Goal: Task Accomplishment & Management: Complete application form

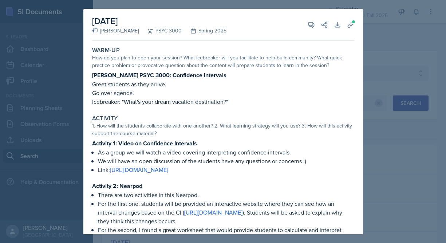
select select "e2039551-f485-4c1b-a525-5b9893bb04c4"
select select "a6d59019-deb4-4e6a-9cae-caaa95bc3408"
select select "1"
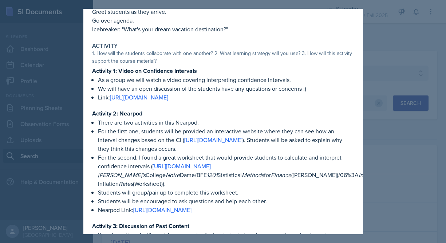
click at [389, 20] on div at bounding box center [223, 121] width 446 height 243
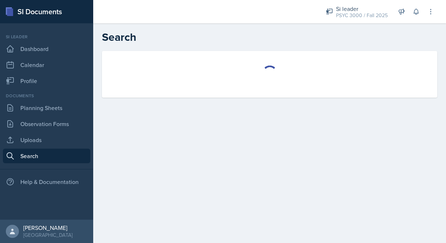
select select "all"
select select "1"
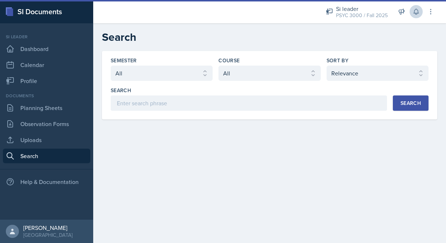
click at [417, 14] on icon at bounding box center [415, 11] width 5 height 5
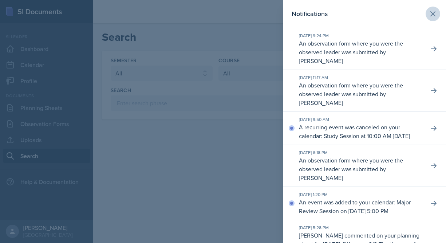
click at [427, 9] on button at bounding box center [432, 14] width 15 height 15
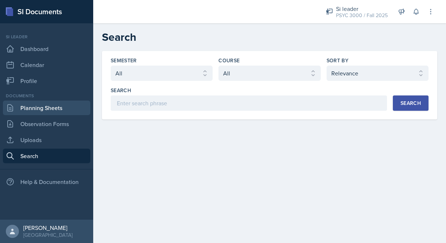
click at [24, 112] on link "Planning Sheets" at bounding box center [46, 107] width 87 height 15
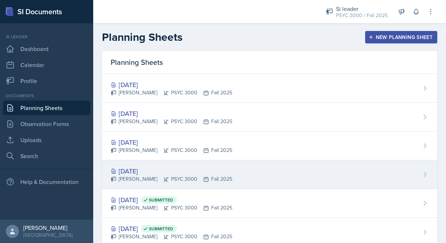
click at [167, 169] on div "[DATE]" at bounding box center [172, 171] width 122 height 10
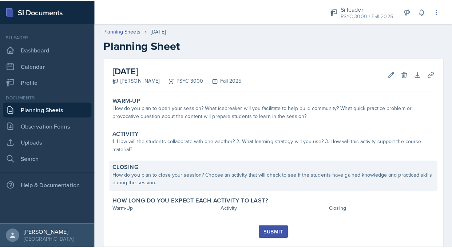
scroll to position [5, 0]
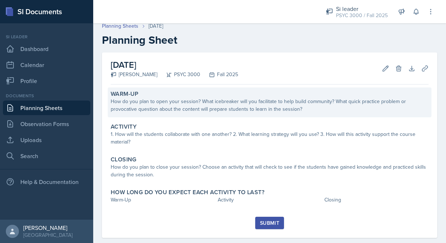
click at [163, 103] on div "How do you plan to open your session? What icebreaker will you facilitate to he…" at bounding box center [270, 105] width 318 height 15
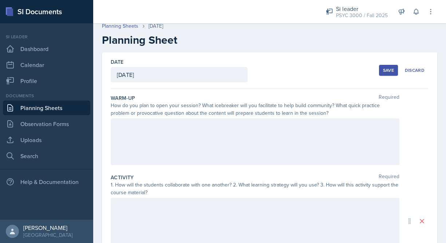
click at [156, 124] on div at bounding box center [255, 141] width 289 height 47
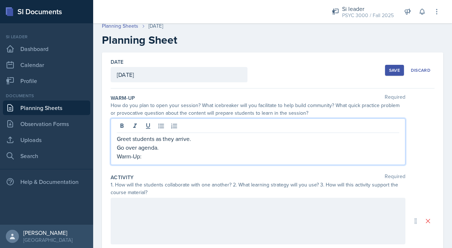
click at [165, 160] on p "Warm-Up:" at bounding box center [258, 156] width 282 height 9
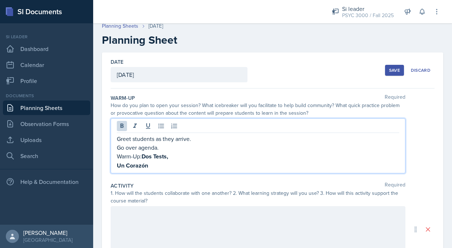
click at [117, 166] on strong "Un Corazón" at bounding box center [132, 165] width 31 height 8
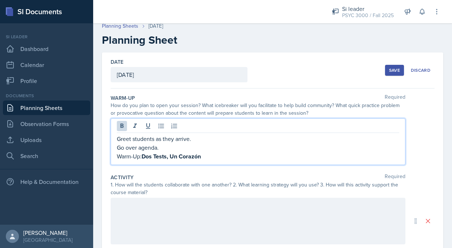
click at [209, 155] on p "Warm-Up: Dos Tests, Un Corazón" at bounding box center [258, 156] width 282 height 9
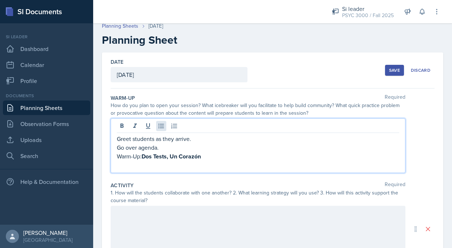
click at [165, 126] on button at bounding box center [161, 126] width 10 height 10
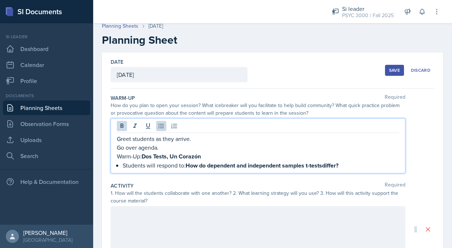
click at [290, 228] on div at bounding box center [258, 229] width 295 height 47
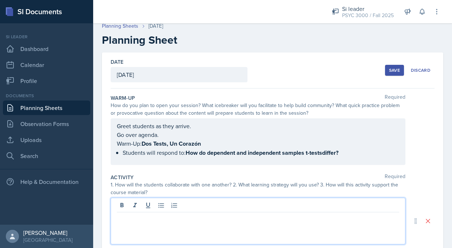
click at [324, 152] on div "Greet students as they arrive. Go over agenda. Warm-Up: Dos Tests, Un Corazón S…" at bounding box center [258, 140] width 282 height 36
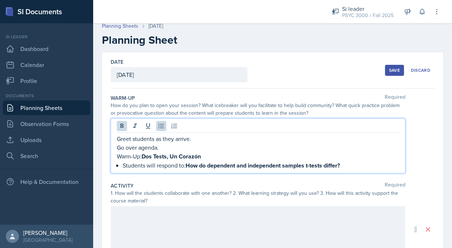
click at [230, 214] on div at bounding box center [258, 229] width 295 height 47
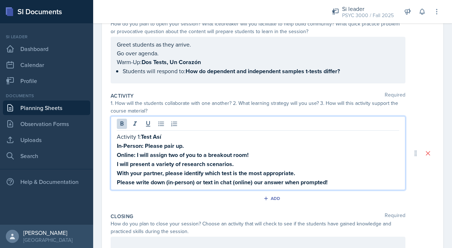
scroll to position [91, 0]
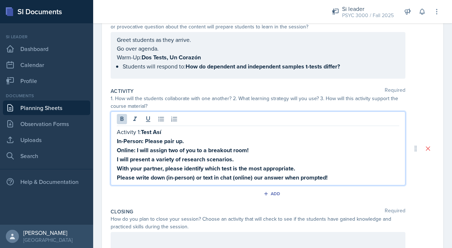
click at [146, 141] on strong "In-Person: Please pair up." at bounding box center [150, 141] width 67 height 8
drag, startPoint x: 163, startPoint y: 142, endPoint x: 146, endPoint y: 143, distance: 16.8
click at [146, 143] on strong "In-Person: Please pair up." at bounding box center [150, 141] width 67 height 8
drag, startPoint x: 181, startPoint y: 151, endPoint x: 196, endPoint y: 148, distance: 15.4
click at [196, 148] on strong "Online: I will assign two of you to a breakout room!" at bounding box center [183, 150] width 132 height 8
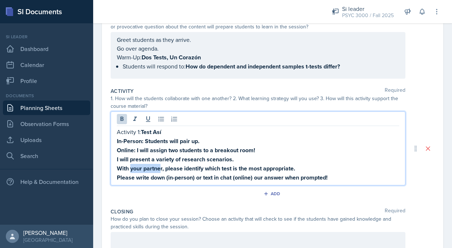
drag, startPoint x: 130, startPoint y: 170, endPoint x: 161, endPoint y: 169, distance: 31.0
click at [161, 169] on strong "With your partner, please identify which test is the most appropriate." at bounding box center [206, 168] width 178 height 8
click at [149, 172] on strong "With your partner, please identify which test is the most appropriate." at bounding box center [206, 168] width 178 height 8
drag, startPoint x: 142, startPoint y: 169, endPoint x: 132, endPoint y: 169, distance: 10.2
click at [132, 169] on strong "With your partner, please identify which test is the most appropriate." at bounding box center [206, 168] width 178 height 8
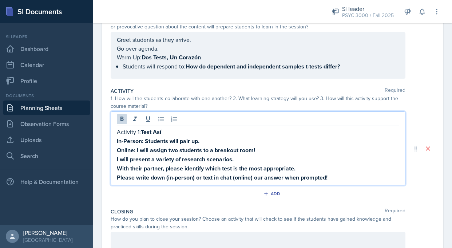
click at [167, 170] on strong "With their partner, please identify which test is the most appropriate." at bounding box center [206, 168] width 179 height 8
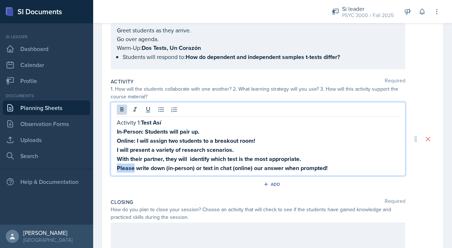
drag, startPoint x: 133, startPoint y: 168, endPoint x: 111, endPoint y: 169, distance: 22.6
click at [111, 169] on div "Activity 1: Test Así In-Person: Students will pair up. Online: I will assign tw…" at bounding box center [258, 139] width 295 height 74
click at [271, 168] on strong "Students will write down (in-person) or text in chat (online) our answer when p…" at bounding box center [230, 168] width 226 height 8
drag, startPoint x: 281, startPoint y: 168, endPoint x: 272, endPoint y: 170, distance: 8.5
click at [272, 170] on strong "Students will write down (in-person) or text in chat (online) our answer when p…" at bounding box center [230, 168] width 226 height 8
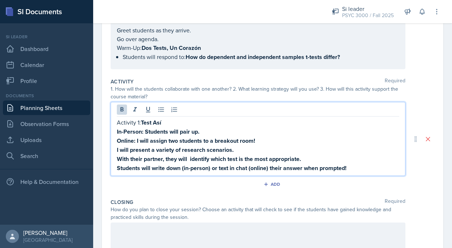
click at [307, 191] on div "Add" at bounding box center [273, 186] width 324 height 14
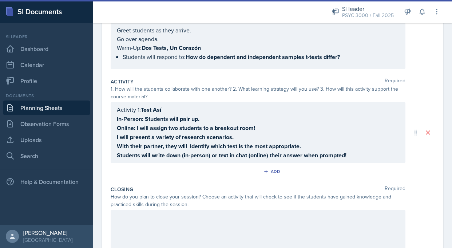
click at [353, 154] on div "Activity 1: Test Así In-Person: Students will pair up. Online: I will assign tw…" at bounding box center [258, 132] width 282 height 55
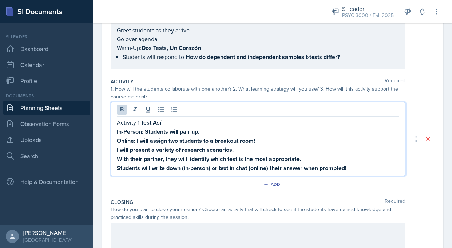
drag, startPoint x: 346, startPoint y: 168, endPoint x: 140, endPoint y: 123, distance: 210.9
click at [140, 123] on div "Activity 1: Test Así In-Person: Students will pair up. Online: I will assign tw…" at bounding box center [258, 145] width 282 height 55
click at [119, 111] on icon at bounding box center [121, 109] width 7 height 7
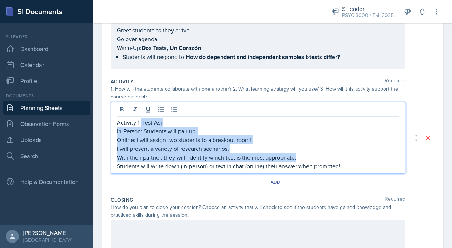
click at [283, 155] on p "With their partner, they will identify which test is the most appropriate." at bounding box center [258, 157] width 282 height 9
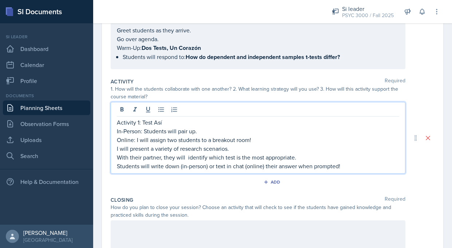
click at [352, 162] on p "Students will write down (in-person) or text in chat (online) their answer when…" at bounding box center [258, 166] width 282 height 9
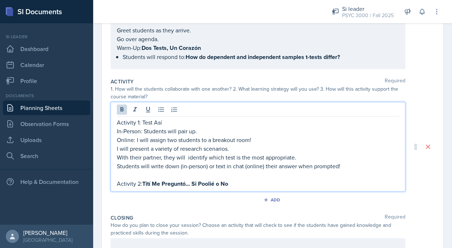
drag, startPoint x: 234, startPoint y: 184, endPoint x: 144, endPoint y: 187, distance: 89.6
click at [144, 187] on p "Activity 2: Tití Me Preguntó... Si Poolié o No" at bounding box center [258, 183] width 282 height 9
click at [123, 111] on icon at bounding box center [121, 109] width 3 height 4
click at [227, 183] on p "Activity 2: Tití Me Preguntó... Si Poolié o No" at bounding box center [258, 183] width 282 height 9
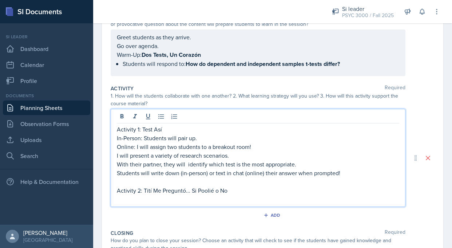
scroll to position [130, 0]
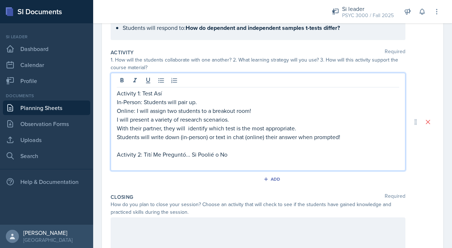
click at [151, 122] on p "I will present a variety of research scenarios." at bounding box center [258, 119] width 282 height 9
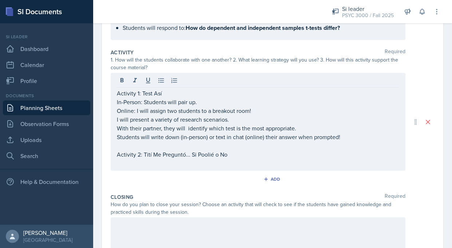
click at [114, 92] on div "Activity 1: Test Así In-Person: Students will pair up. Online: I will assign tw…" at bounding box center [258, 122] width 295 height 98
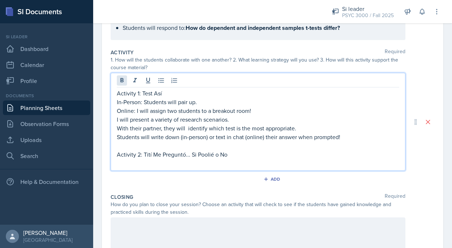
scroll to position [8, 0]
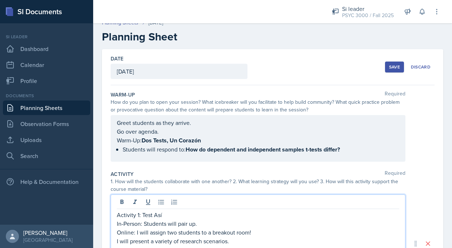
click at [119, 124] on div "Greet students as they arrive. Go over agenda. Warm-Up: Dos Tests, Un Corazón S…" at bounding box center [258, 138] width 295 height 47
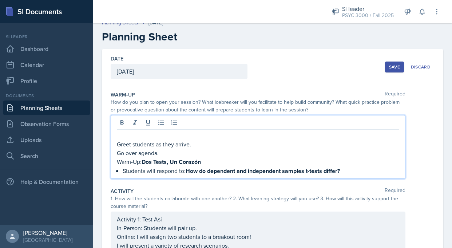
click at [124, 132] on p at bounding box center [258, 135] width 282 height 9
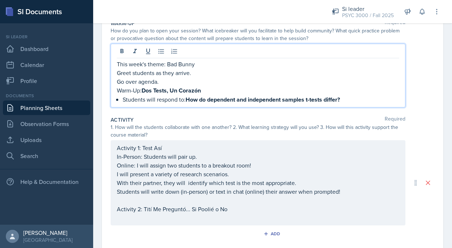
scroll to position [105, 0]
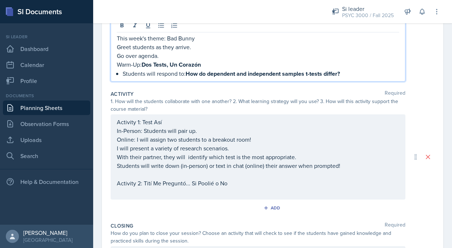
click at [237, 181] on div "Activity 1: Test Así In-Person: Students will pair up. Online: I will assign tw…" at bounding box center [258, 157] width 282 height 79
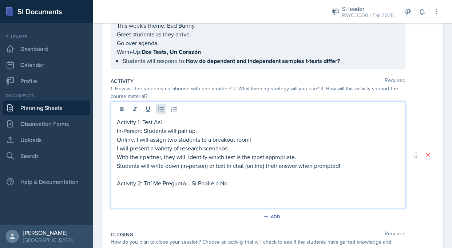
click at [160, 114] on button at bounding box center [161, 109] width 10 height 10
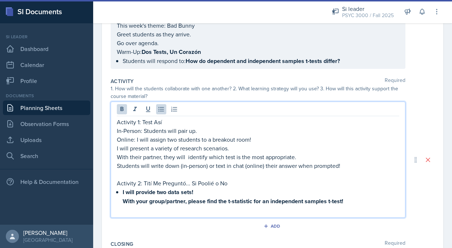
drag, startPoint x: 125, startPoint y: 202, endPoint x: 128, endPoint y: 202, distance: 3.7
click at [125, 202] on strong "With your group/partner, please find the t-statistic for an independent samples…" at bounding box center [233, 201] width 221 height 8
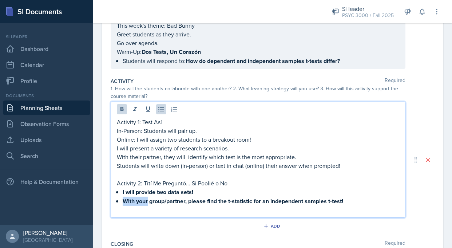
drag, startPoint x: 124, startPoint y: 201, endPoint x: 147, endPoint y: 201, distance: 23.3
click at [147, 201] on strong "With your group/partner, please find the t-statistic for an independent samples…" at bounding box center [233, 201] width 221 height 8
click at [352, 197] on p "In their group/partner, please find the t-statistic for an independent samples …" at bounding box center [261, 201] width 277 height 9
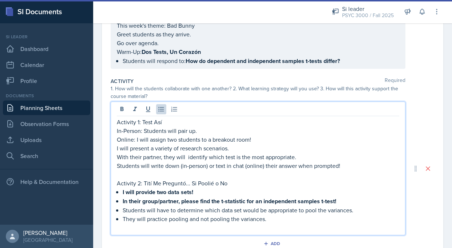
scroll to position [214, 0]
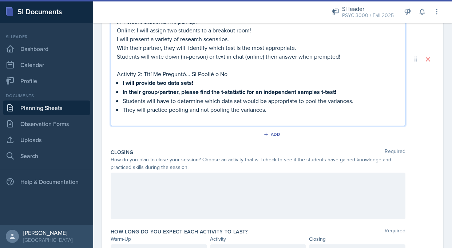
click at [155, 185] on div at bounding box center [258, 195] width 295 height 47
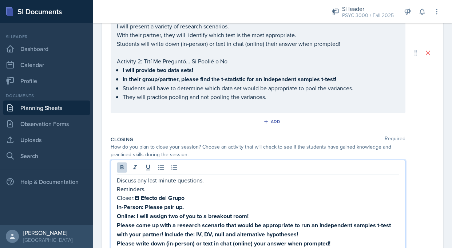
scroll to position [224, 0]
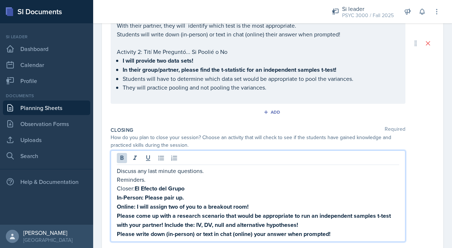
click at [145, 198] on strong "In-Person: Please pair up." at bounding box center [150, 197] width 67 height 8
drag, startPoint x: 162, startPoint y: 198, endPoint x: 146, endPoint y: 200, distance: 15.8
click at [146, 200] on strong "In-Person: Please pair up." at bounding box center [150, 197] width 67 height 8
drag, startPoint x: 182, startPoint y: 208, endPoint x: 196, endPoint y: 207, distance: 14.3
click at [196, 207] on strong "Online: I will assign two of you to a breakout room!" at bounding box center [183, 206] width 132 height 8
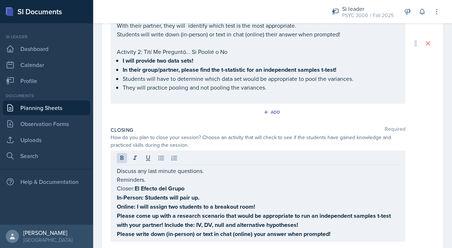
drag, startPoint x: 115, startPoint y: 216, endPoint x: 130, endPoint y: 216, distance: 14.9
click at [134, 215] on div "Discuss any last minute questions. Reminders. Closer: El Efecto del Grupo In-Pe…" at bounding box center [258, 195] width 295 height 91
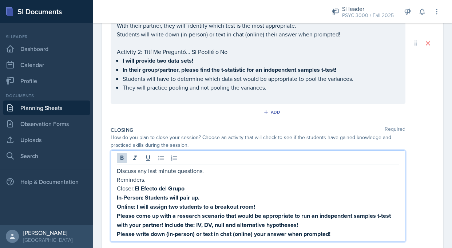
click at [126, 217] on strong "Please come up with a research scenario that would be appropriate to run an ind…" at bounding box center [254, 219] width 275 height 17
drag, startPoint x: 118, startPoint y: 216, endPoint x: 133, endPoint y: 216, distance: 15.3
click at [133, 216] on strong "Please come up with a research scenario that would be appropriate to run an ind…" at bounding box center [254, 219] width 275 height 17
drag, startPoint x: 167, startPoint y: 226, endPoint x: 181, endPoint y: 225, distance: 13.9
click at [181, 225] on strong "Students will come up with a research scenario that would be appropriate to run…" at bounding box center [257, 219] width 280 height 17
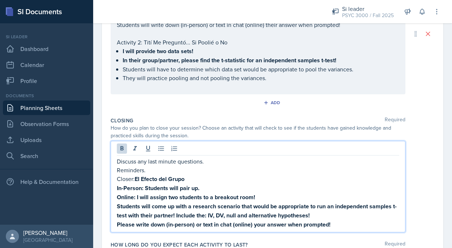
scroll to position [238, 0]
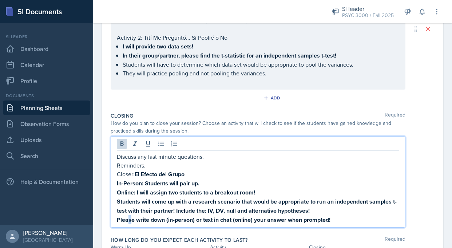
drag, startPoint x: 132, startPoint y: 222, endPoint x: 127, endPoint y: 222, distance: 4.7
click at [127, 222] on strong "Please write down (in-person) or text in chat (online) your answer when prompte…" at bounding box center [224, 219] width 214 height 8
click at [142, 218] on strong "Please write down (in-person) or text in chat (online) your answer when prompte…" at bounding box center [224, 219] width 214 height 8
drag, startPoint x: 132, startPoint y: 221, endPoint x: 124, endPoint y: 221, distance: 8.0
click at [124, 221] on strong "Please write down (in-person) or text in chat (online) your answer when prompte…" at bounding box center [224, 219] width 214 height 8
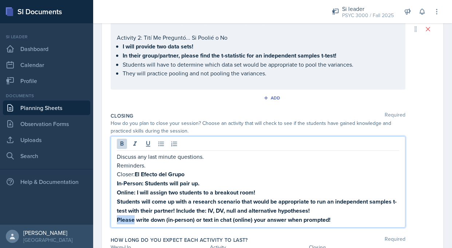
drag, startPoint x: 134, startPoint y: 220, endPoint x: 114, endPoint y: 220, distance: 20.7
click at [115, 220] on div "Discuss any last minute questions. Reminders. Closer: El Efecto del Grupo In-Pe…" at bounding box center [258, 181] width 295 height 91
drag, startPoint x: 261, startPoint y: 220, endPoint x: 273, endPoint y: 219, distance: 11.7
click at [273, 219] on strong "They will write down (in-person) or text in chat (online) your answer when prom…" at bounding box center [226, 219] width 219 height 8
drag, startPoint x: 360, startPoint y: 218, endPoint x: 135, endPoint y: 174, distance: 228.9
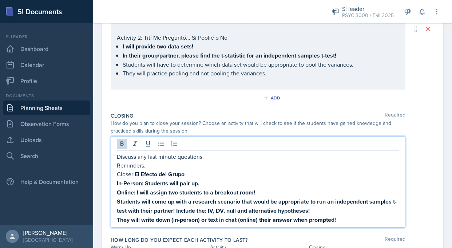
click at [135, 174] on div "Discuss any last minute questions. Reminders. Closer: El Efecto del Grupo In-Pe…" at bounding box center [258, 188] width 282 height 72
click at [122, 146] on icon at bounding box center [121, 143] width 3 height 4
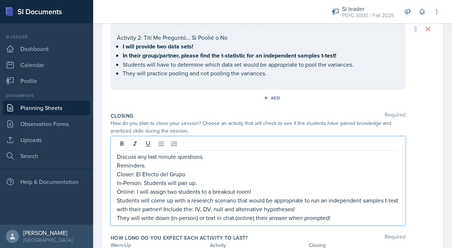
click at [164, 117] on div "Closing Required" at bounding box center [273, 115] width 324 height 7
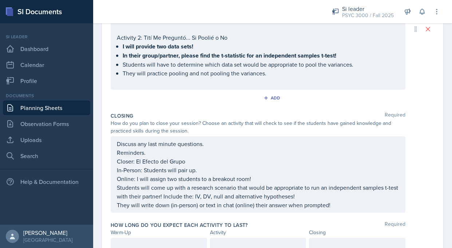
scroll to position [272, 0]
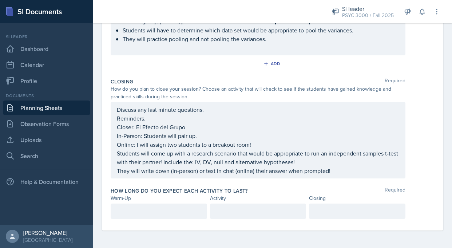
click at [140, 210] on div at bounding box center [159, 210] width 96 height 15
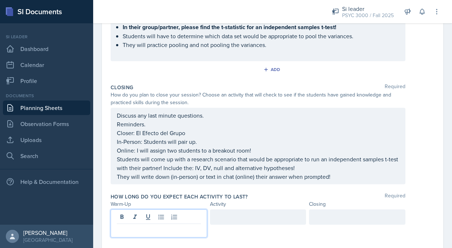
scroll to position [285, 0]
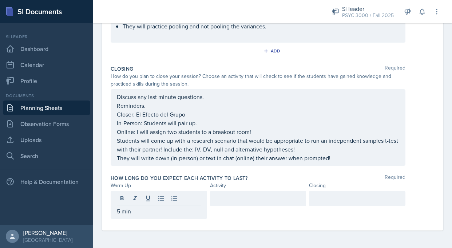
click at [214, 193] on div at bounding box center [258, 198] width 96 height 15
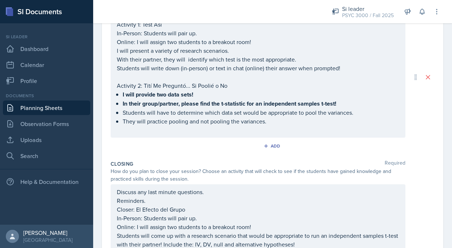
scroll to position [156, 0]
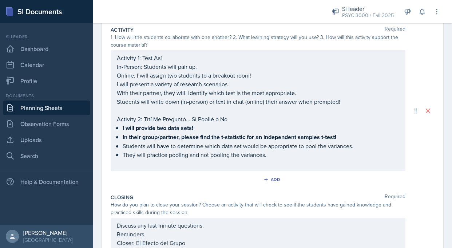
click at [246, 116] on div "Activity 1: Test Así In-Person: Students will pair up. Online: I will assign tw…" at bounding box center [258, 110] width 282 height 114
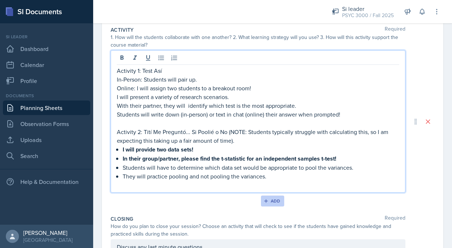
scroll to position [294, 0]
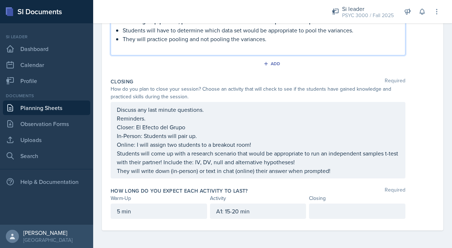
click at [258, 210] on div "A1: 15-20 min" at bounding box center [258, 210] width 96 height 15
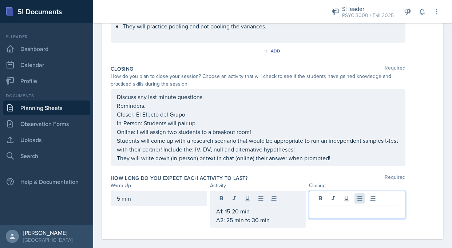
click at [360, 198] on div at bounding box center [357, 205] width 96 height 28
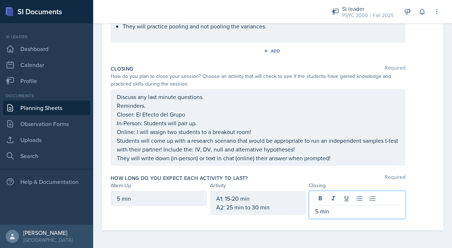
click at [364, 135] on div "Discuss any last minute questions. Reminders. Closer: El Efecto del Grupo In-Pe…" at bounding box center [258, 127] width 282 height 70
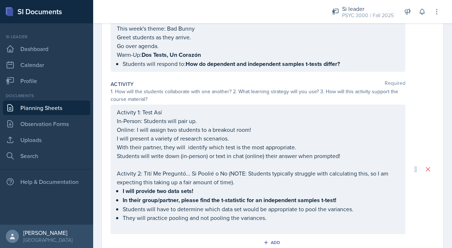
scroll to position [0, 0]
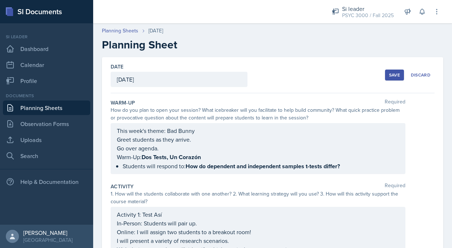
click at [390, 76] on div "Save" at bounding box center [394, 75] width 11 height 6
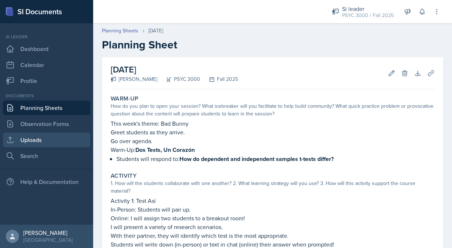
click at [31, 146] on link "Uploads" at bounding box center [46, 139] width 87 height 15
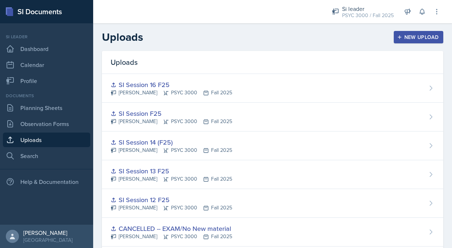
click at [420, 34] on div "New Upload" at bounding box center [418, 37] width 40 height 6
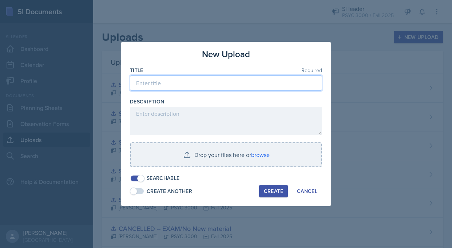
click at [179, 86] on input at bounding box center [226, 82] width 192 height 15
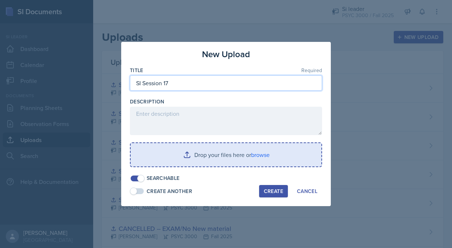
type input "SI Session 17"
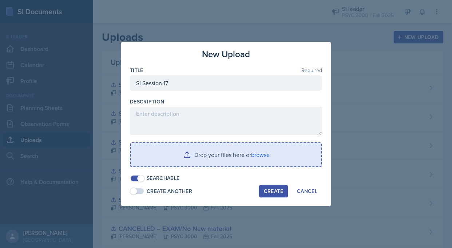
click at [263, 160] on input "file" at bounding box center [226, 154] width 191 height 23
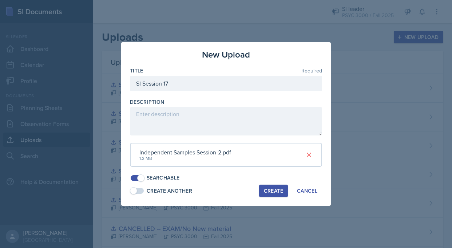
click at [269, 188] on div "Create" at bounding box center [273, 191] width 19 height 6
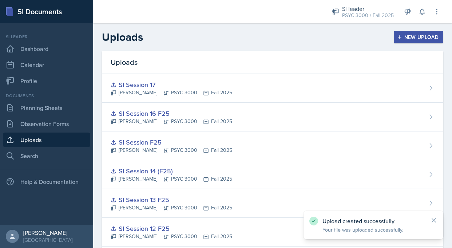
click at [404, 32] on button "New Upload" at bounding box center [419, 37] width 50 height 12
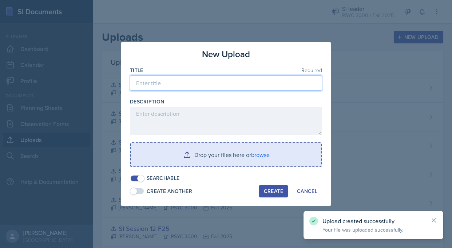
click at [194, 87] on input at bounding box center [226, 82] width 192 height 15
type input "1"
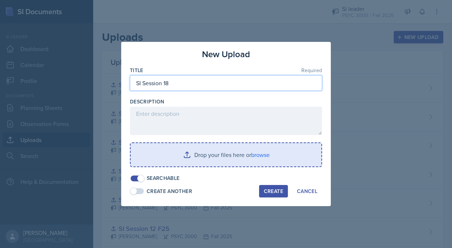
type input "SI Session 18"
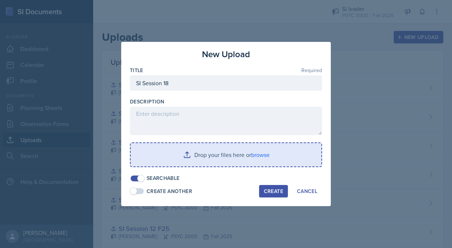
click at [152, 155] on input "file" at bounding box center [226, 154] width 191 height 23
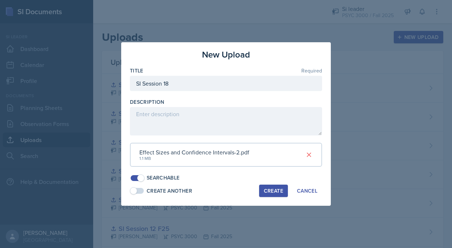
click at [269, 189] on div "Create" at bounding box center [273, 191] width 19 height 6
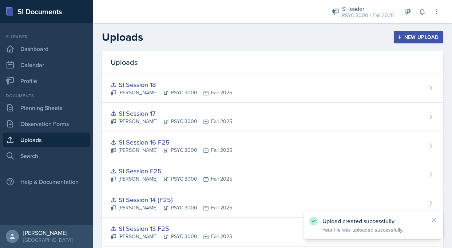
click at [406, 40] on div "New Upload" at bounding box center [418, 37] width 40 height 6
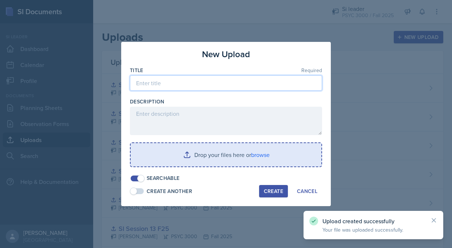
click at [283, 76] on input at bounding box center [226, 82] width 192 height 15
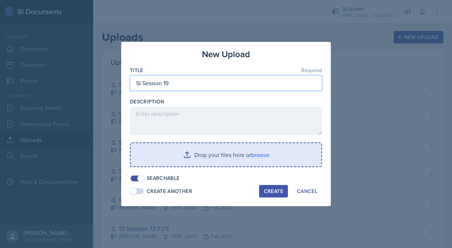
type input "SI Session 19"
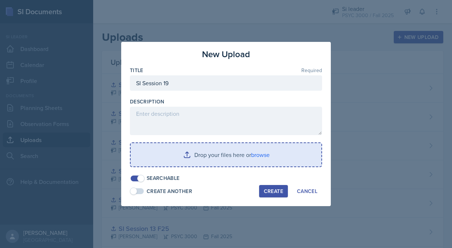
click at [190, 158] on input "file" at bounding box center [226, 154] width 191 height 23
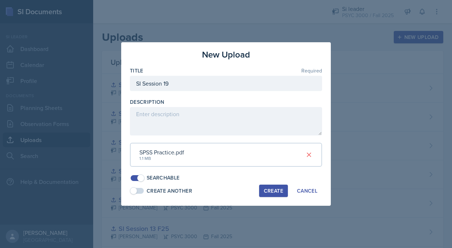
click at [275, 189] on div "Create" at bounding box center [273, 191] width 19 height 6
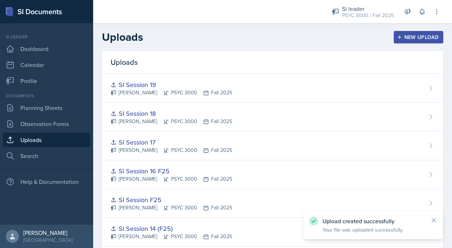
click at [416, 37] on div "New Upload" at bounding box center [418, 37] width 40 height 6
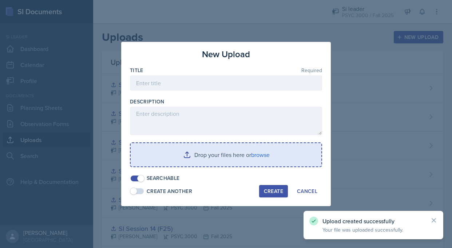
click at [243, 74] on div "Title Required" at bounding box center [226, 82] width 192 height 31
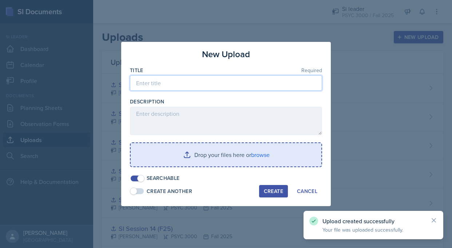
click at [231, 83] on input at bounding box center [226, 82] width 192 height 15
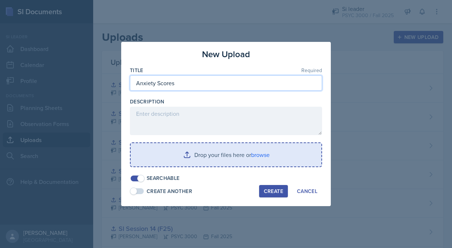
type input "Anxiety Scores"
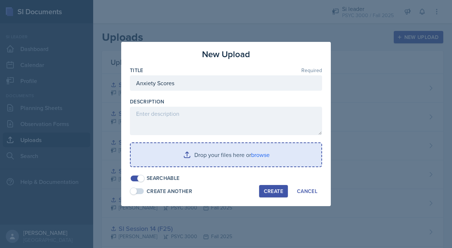
click at [193, 154] on input "file" at bounding box center [226, 154] width 191 height 23
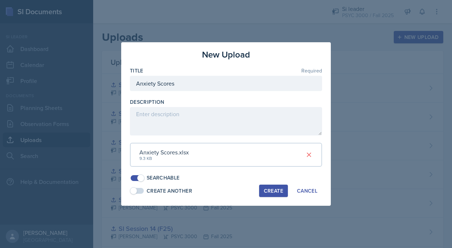
click at [267, 189] on div "Create" at bounding box center [273, 191] width 19 height 6
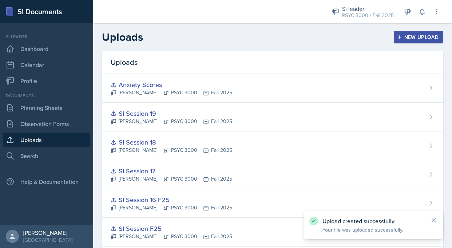
click at [402, 34] on div "New Upload" at bounding box center [418, 37] width 40 height 6
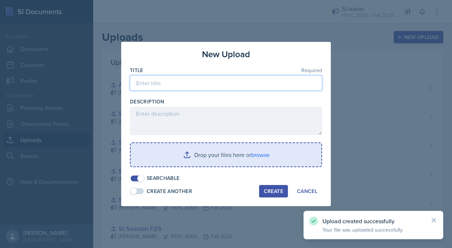
click at [240, 80] on input at bounding box center [226, 82] width 192 height 15
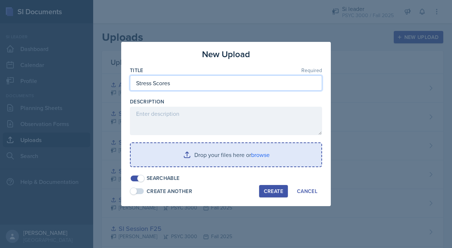
type input "Stress Scores"
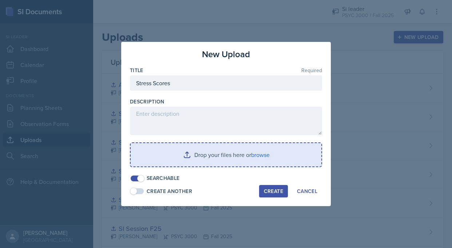
click at [202, 149] on input "file" at bounding box center [226, 154] width 191 height 23
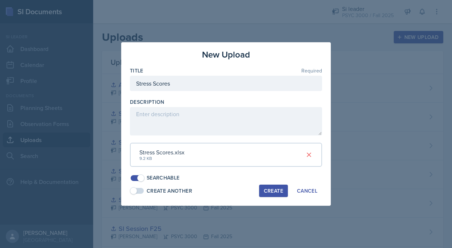
click at [283, 189] on button "Create" at bounding box center [273, 191] width 29 height 12
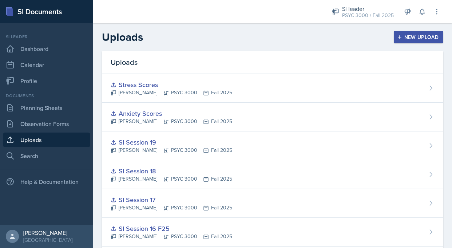
click at [406, 36] on div "New Upload" at bounding box center [418, 37] width 40 height 6
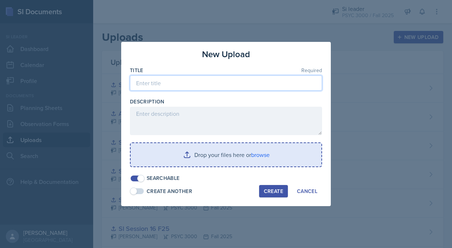
click at [232, 80] on input at bounding box center [226, 82] width 192 height 15
type input "Relaxation Scores"
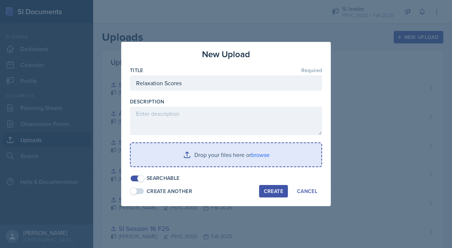
click at [227, 144] on input "file" at bounding box center [226, 154] width 191 height 23
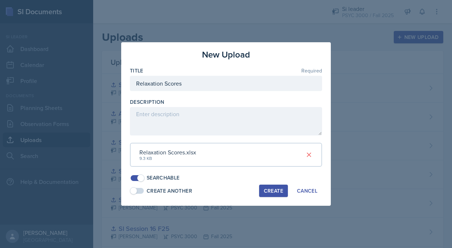
click at [281, 188] on div "Create" at bounding box center [273, 191] width 19 height 6
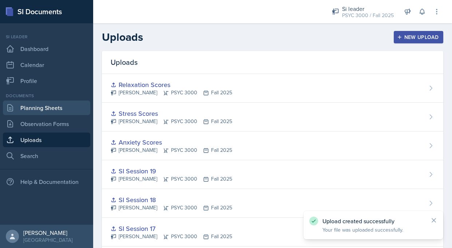
click at [64, 111] on link "Planning Sheets" at bounding box center [46, 107] width 87 height 15
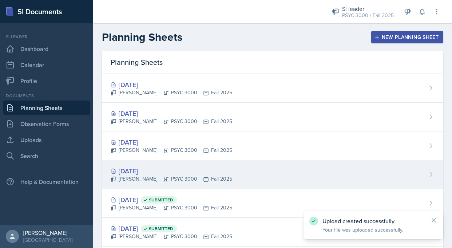
click at [162, 161] on div "[DATE] [PERSON_NAME] PSYC 3000 Fall 2025" at bounding box center [272, 174] width 341 height 29
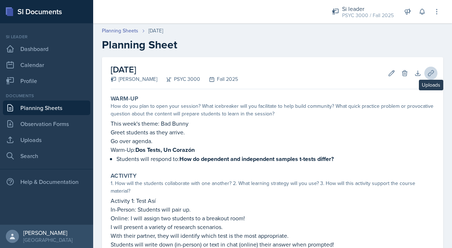
click at [427, 72] on icon at bounding box center [430, 73] width 7 height 7
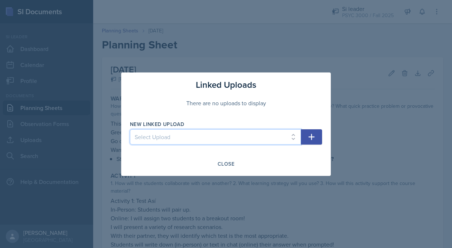
select select "5d6038d7-3459-4a4d-a980-62e2c03ff1b1"
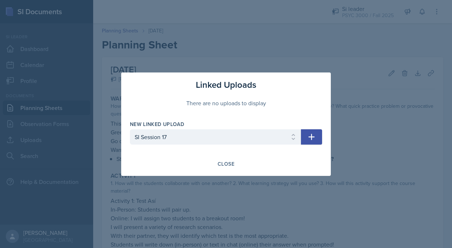
click at [310, 139] on icon "button" at bounding box center [311, 136] width 9 height 9
select select
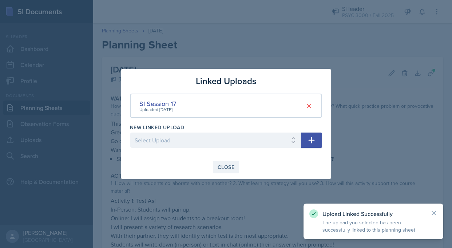
click at [225, 168] on div "Close" at bounding box center [226, 167] width 17 height 6
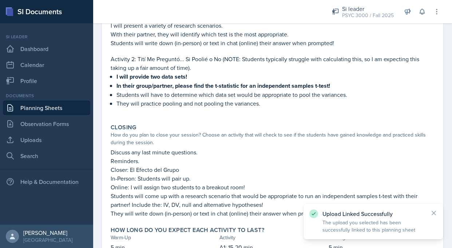
scroll to position [264, 0]
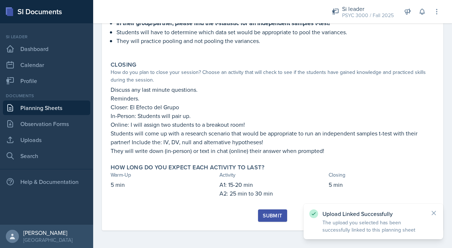
click at [264, 216] on div "Submit" at bounding box center [272, 216] width 19 height 6
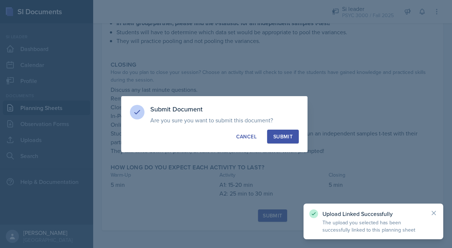
click at [286, 133] on div "Submit" at bounding box center [282, 136] width 19 height 7
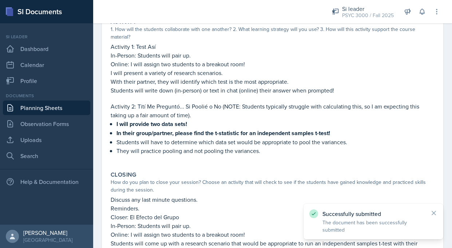
scroll to position [10, 0]
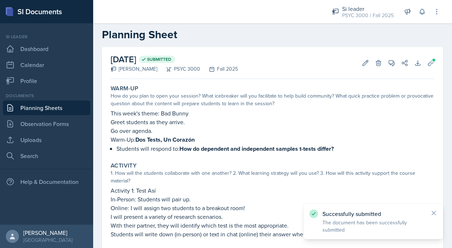
click at [49, 107] on link "Planning Sheets" at bounding box center [46, 107] width 87 height 15
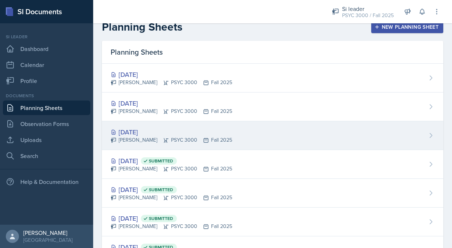
click at [138, 140] on div "[PERSON_NAME] PSYC 3000 Fall 2025" at bounding box center [172, 140] width 122 height 8
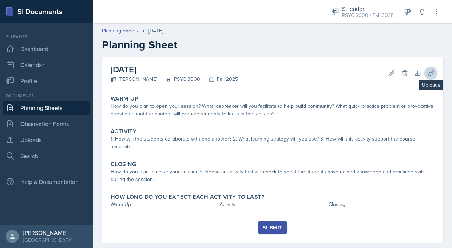
click at [427, 70] on icon at bounding box center [430, 73] width 7 height 7
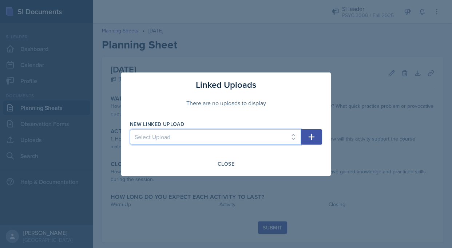
select select "c978b4e5-7cc3-4066-ae5b-88466874ac57"
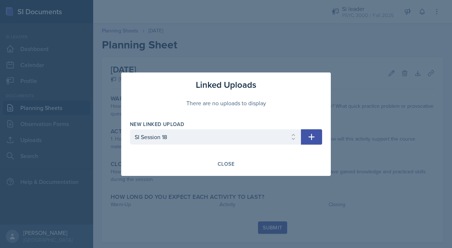
click at [313, 137] on icon "button" at bounding box center [311, 136] width 9 height 9
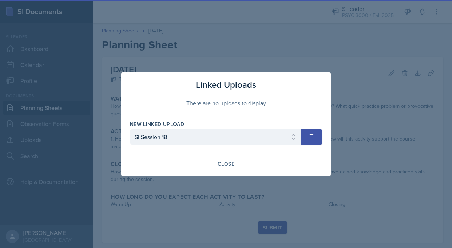
select select
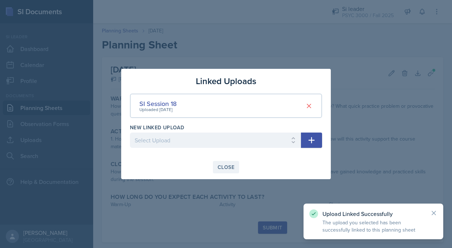
click at [235, 167] on button "Close" at bounding box center [226, 167] width 26 height 12
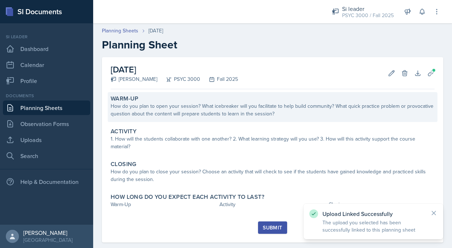
click at [172, 107] on div "How do you plan to open your session? What icebreaker will you facilitate to he…" at bounding box center [273, 109] width 324 height 15
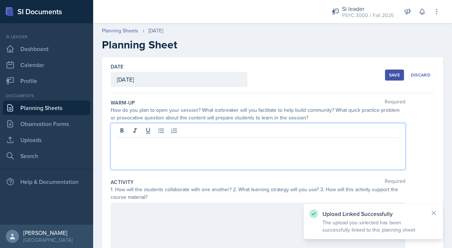
click at [156, 129] on div at bounding box center [258, 146] width 295 height 47
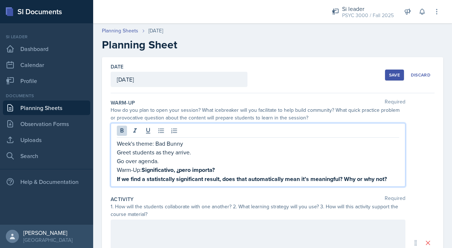
click at [136, 234] on div at bounding box center [258, 242] width 295 height 47
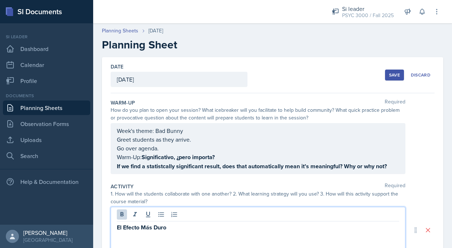
click at [114, 229] on div "El Efecto Más Duro" at bounding box center [258, 230] width 295 height 47
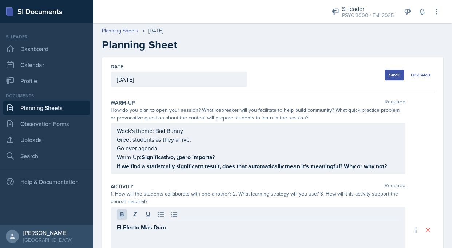
drag, startPoint x: 114, startPoint y: 231, endPoint x: 185, endPoint y: 231, distance: 71.3
click at [185, 231] on div "El Efecto Más Duro" at bounding box center [258, 230] width 295 height 47
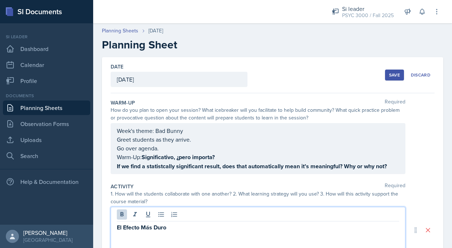
click at [115, 228] on div "El Efecto Más Duro" at bounding box center [258, 230] width 295 height 47
click at [117, 227] on strong "El Efecto Más Duro" at bounding box center [141, 227] width 49 height 8
click at [199, 226] on p "Activity 1: El Efecto Más Duro" at bounding box center [258, 227] width 282 height 9
click at [163, 216] on icon at bounding box center [160, 214] width 5 height 5
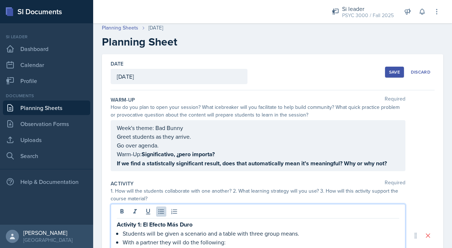
scroll to position [12, 0]
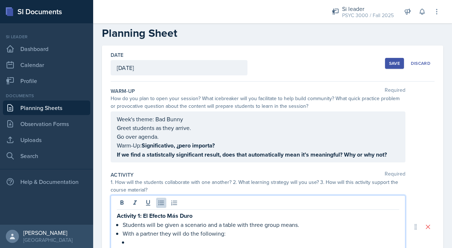
click at [222, 235] on p "With a partner they will do the following:" at bounding box center [261, 233] width 277 height 9
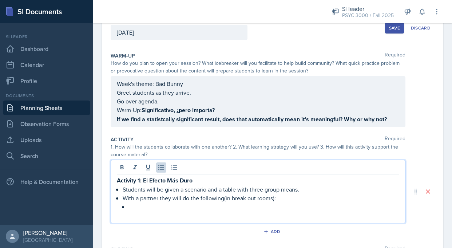
scroll to position [84, 0]
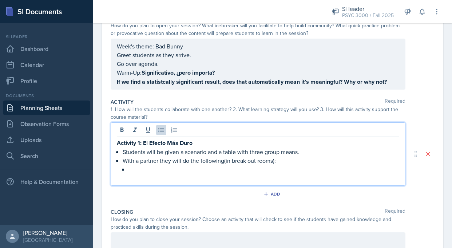
click at [182, 166] on p at bounding box center [263, 169] width 271 height 9
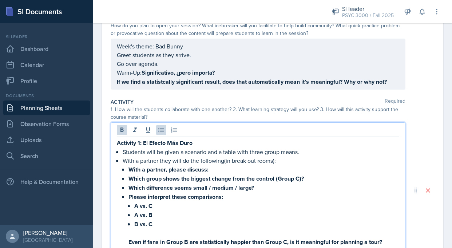
scroll to position [201, 0]
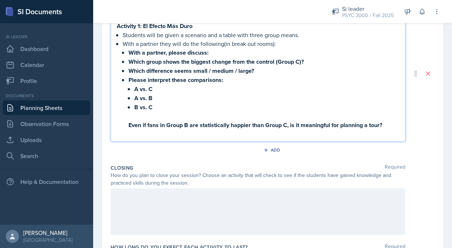
click at [136, 120] on p "Even if fans in Group B are statistically happier than Group C, is it meaningfu…" at bounding box center [263, 124] width 271 height 9
click at [136, 107] on strong "B vs. C" at bounding box center [143, 107] width 18 height 8
click at [132, 107] on li "Please interpret these comparisons: A vs. C A vs. B B vs. C Even if fans in Gro…" at bounding box center [263, 102] width 271 height 54
click at [127, 127] on li "With a partner they will do the following(in break out rooms): With a partner, …" at bounding box center [261, 84] width 277 height 90
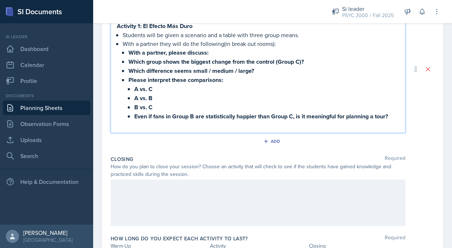
click at [225, 164] on div "How do you plan to close your session? Choose an activity that will check to se…" at bounding box center [258, 170] width 295 height 15
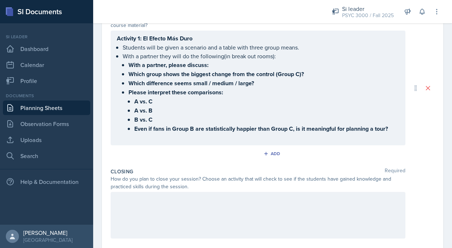
scroll to position [170, 0]
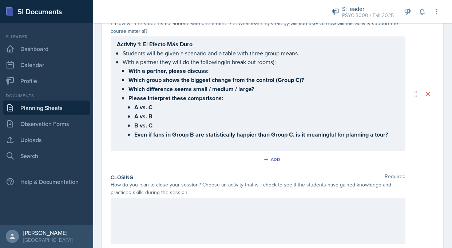
click at [396, 134] on div "Activity 1: El Efecto Más Duro Students will be given a scenario and a table wi…" at bounding box center [258, 93] width 295 height 115
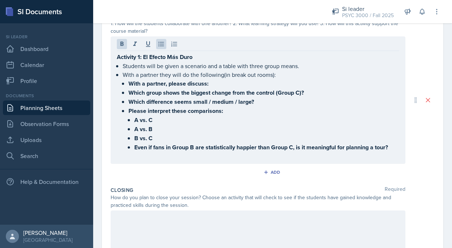
click at [394, 147] on div "Activity 1: El Efecto Más Duro Students will be given a scenario and a table wi…" at bounding box center [258, 99] width 295 height 127
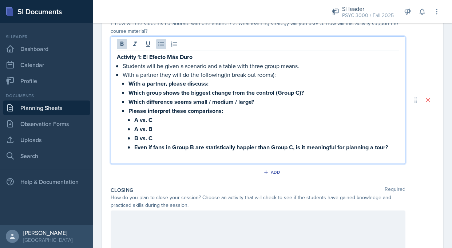
click at [393, 147] on p "Even if fans in Group B are statistically happier than Group C, is it meaningfu…" at bounding box center [266, 147] width 265 height 9
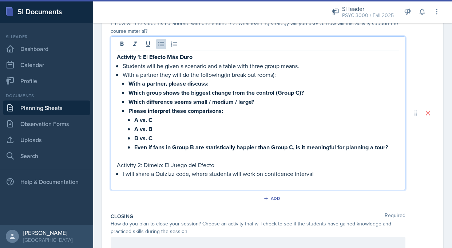
drag, startPoint x: 315, startPoint y: 172, endPoint x: 244, endPoint y: 176, distance: 71.1
click at [244, 176] on p "I will share a Quizizz code, where students will work on confidence interval" at bounding box center [261, 173] width 277 height 9
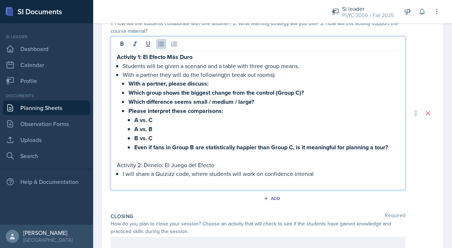
click at [261, 172] on p "I will share a Quizizz code, where students will work on confidence interval" at bounding box center [261, 173] width 277 height 9
drag, startPoint x: 265, startPoint y: 174, endPoint x: 317, endPoint y: 172, distance: 52.1
click at [317, 172] on p "I will share a Quizizz code, where students will work on confidence interval" at bounding box center [261, 173] width 277 height 9
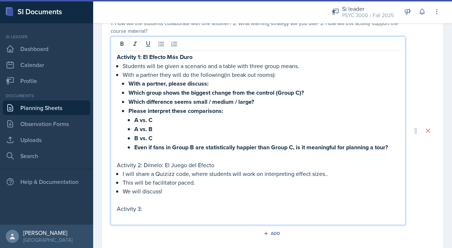
click at [185, 208] on p "Activity 3:" at bounding box center [258, 208] width 282 height 9
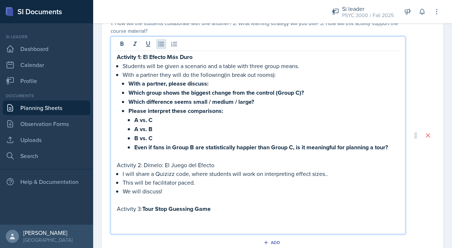
click at [160, 45] on icon at bounding box center [161, 43] width 7 height 7
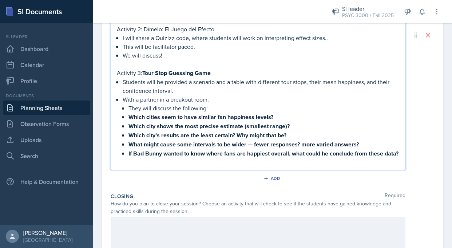
scroll to position [344, 0]
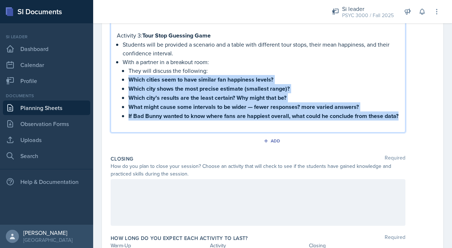
drag, startPoint x: 153, startPoint y: 123, endPoint x: 129, endPoint y: 79, distance: 49.5
click at [129, 79] on ul "They will discuss the following: Which cities seem to have similar fan happines…" at bounding box center [263, 93] width 271 height 54
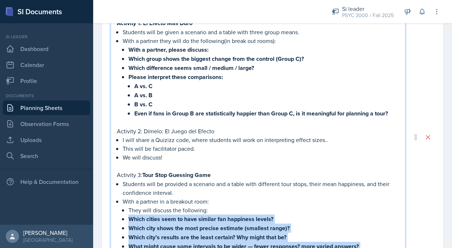
scroll to position [114, 0]
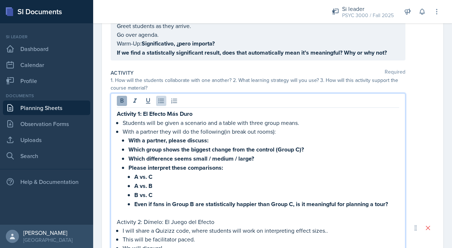
click at [120, 101] on icon at bounding box center [121, 100] width 7 height 7
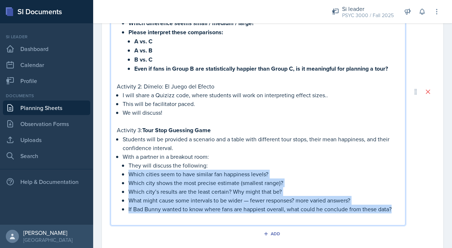
scroll to position [324, 0]
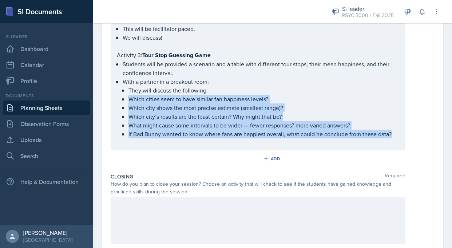
click at [186, 210] on div at bounding box center [258, 220] width 295 height 47
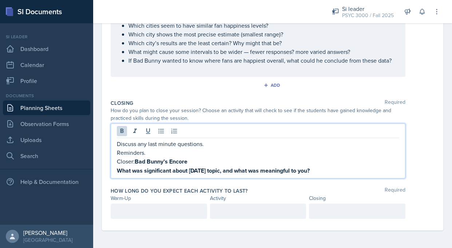
click at [167, 206] on div at bounding box center [159, 210] width 96 height 15
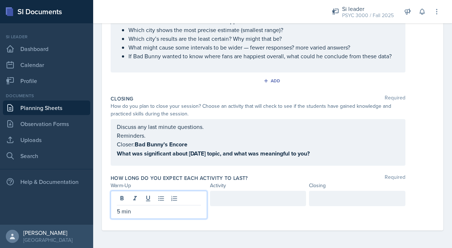
click at [227, 205] on div at bounding box center [258, 198] width 96 height 15
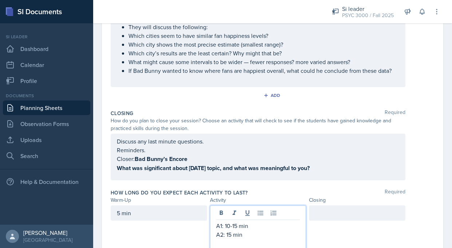
scroll to position [390, 0]
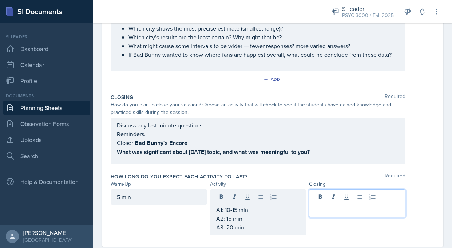
click at [323, 193] on div at bounding box center [357, 203] width 96 height 28
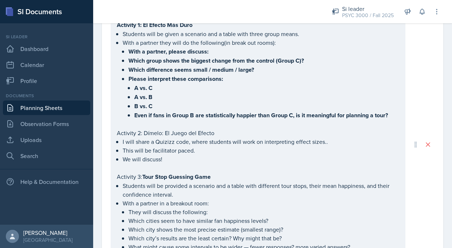
scroll to position [24, 0]
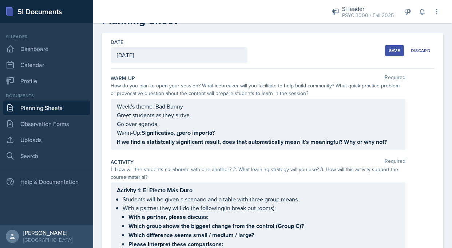
click at [389, 51] on div "Save" at bounding box center [394, 51] width 11 height 6
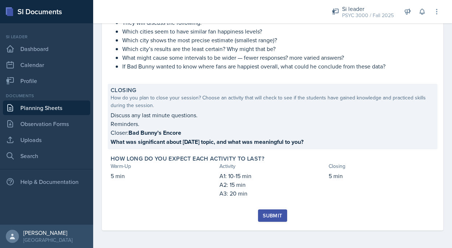
scroll to position [0, 0]
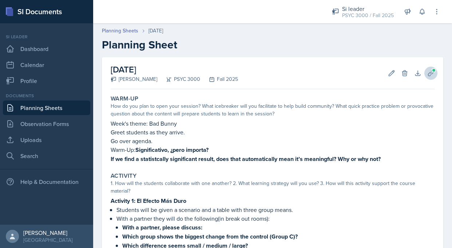
click at [432, 71] on span at bounding box center [434, 70] width 4 height 4
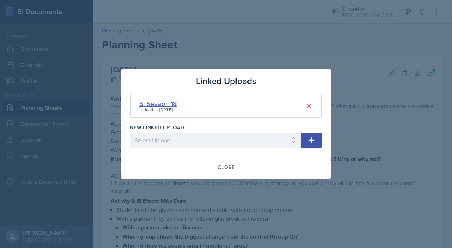
click at [162, 104] on div "SI Session 18" at bounding box center [157, 104] width 37 height 10
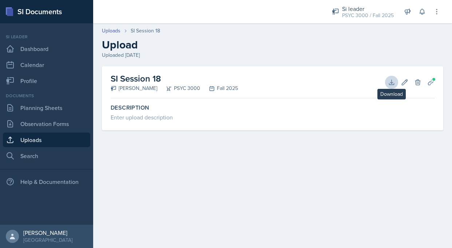
click at [391, 84] on icon at bounding box center [391, 82] width 7 height 7
click at [55, 146] on link "Uploads" at bounding box center [46, 139] width 87 height 15
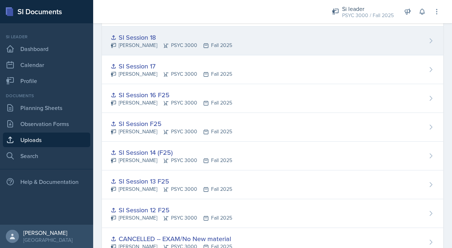
scroll to position [34, 0]
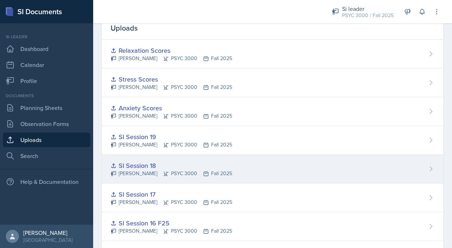
click at [199, 170] on div "[PERSON_NAME] PSYC 3000 Fall 2025" at bounding box center [172, 174] width 122 height 8
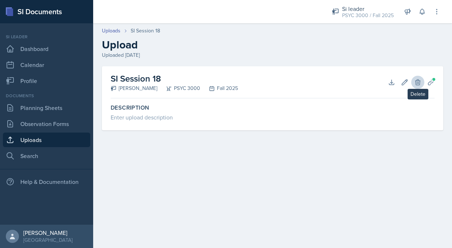
click at [418, 80] on icon at bounding box center [417, 81] width 5 height 5
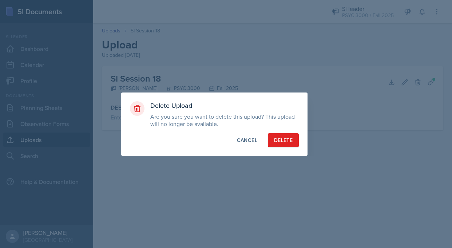
click at [279, 142] on div "Delete" at bounding box center [283, 139] width 19 height 7
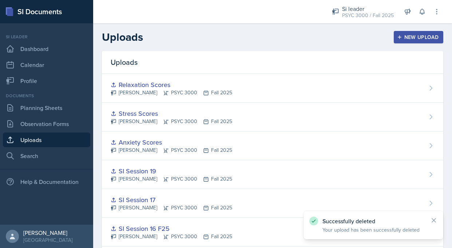
click at [412, 32] on button "New Upload" at bounding box center [419, 37] width 50 height 12
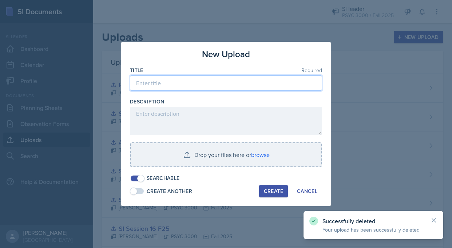
click at [181, 79] on input at bounding box center [226, 82] width 192 height 15
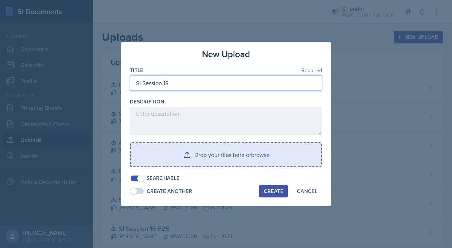
type input "SI Session 18"
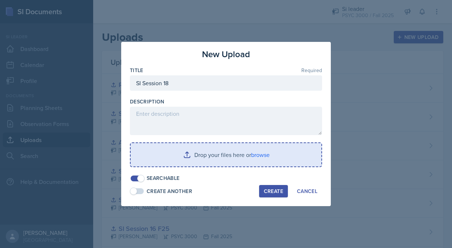
click at [138, 163] on input "file" at bounding box center [226, 154] width 191 height 23
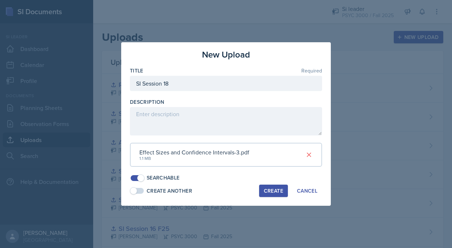
click at [275, 188] on div "Create" at bounding box center [273, 191] width 19 height 6
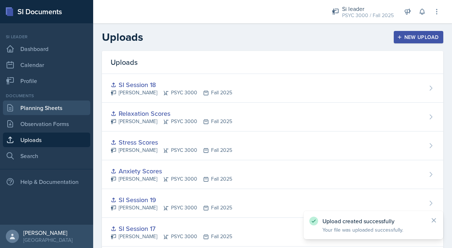
click at [49, 105] on link "Planning Sheets" at bounding box center [46, 107] width 87 height 15
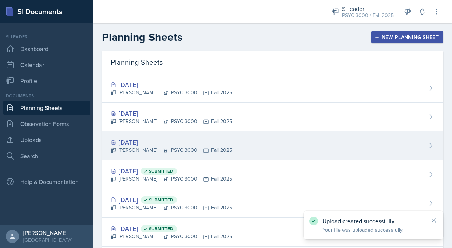
click at [155, 138] on div "[DATE]" at bounding box center [172, 142] width 122 height 10
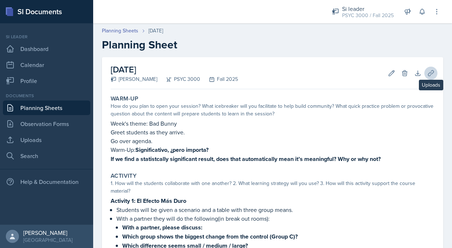
click at [424, 78] on button "Uploads" at bounding box center [430, 73] width 13 height 13
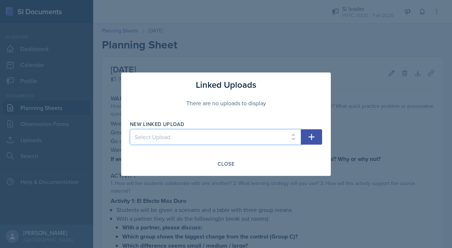
select select "c83f88ce-eee1-4868-93b0-d89ead3de789"
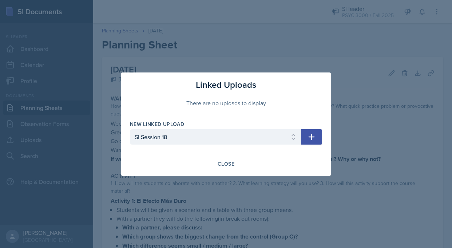
click at [308, 136] on icon "button" at bounding box center [311, 136] width 9 height 9
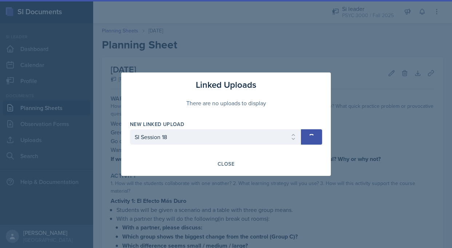
select select
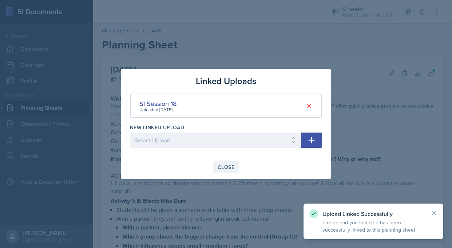
click at [225, 166] on div "Close" at bounding box center [226, 167] width 17 height 6
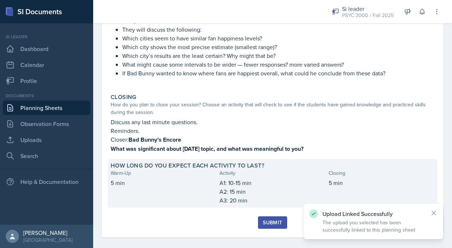
scroll to position [362, 0]
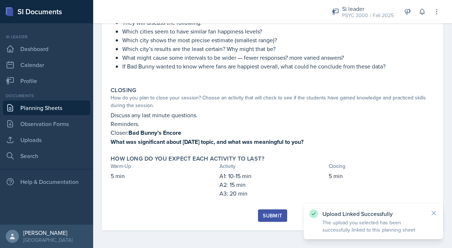
click at [263, 217] on div "Submit" at bounding box center [272, 216] width 19 height 6
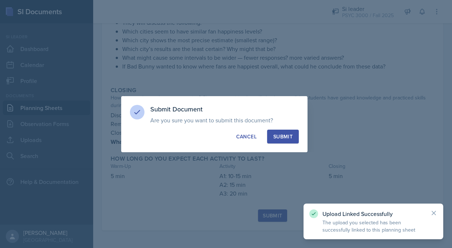
click at [288, 141] on button "Submit" at bounding box center [283, 137] width 32 height 14
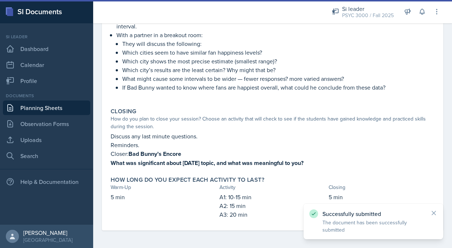
scroll to position [224, 0]
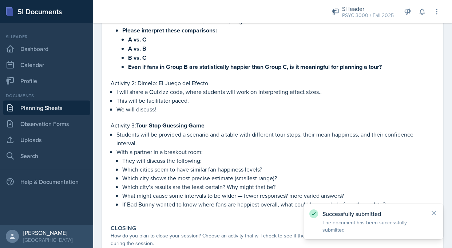
click at [47, 103] on link "Planning Sheets" at bounding box center [46, 107] width 87 height 15
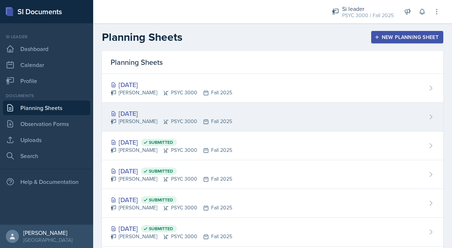
click at [244, 120] on div "[DATE] [PERSON_NAME] PSYC 3000 Fall 2025" at bounding box center [272, 117] width 341 height 29
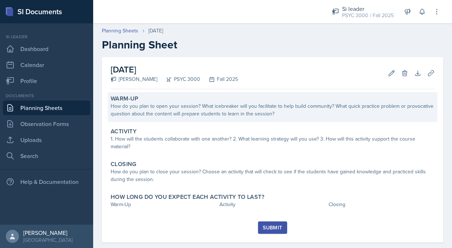
click at [249, 95] on div "Warm-Up" at bounding box center [273, 98] width 324 height 7
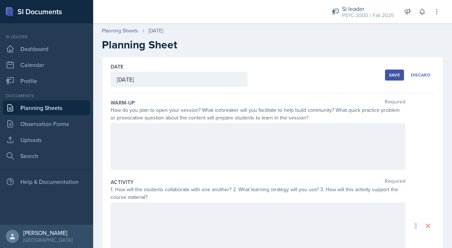
click at [210, 140] on div at bounding box center [258, 146] width 295 height 47
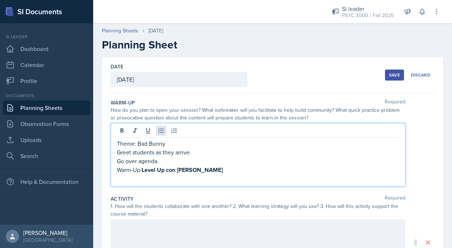
click at [159, 131] on icon at bounding box center [161, 130] width 7 height 7
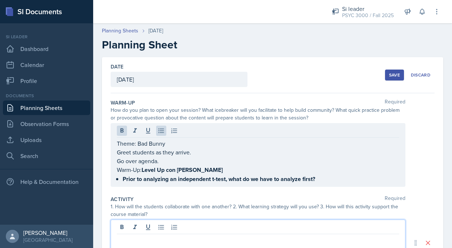
click at [170, 227] on div at bounding box center [258, 242] width 295 height 47
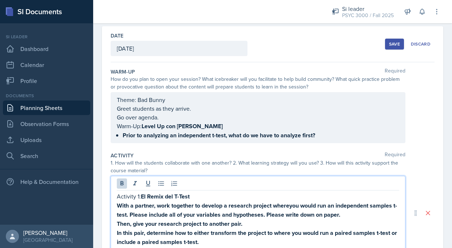
scroll to position [104, 0]
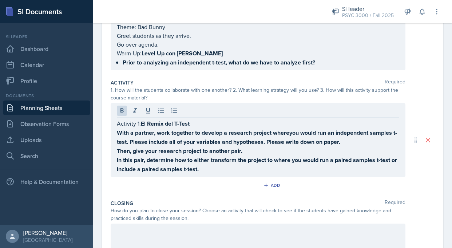
drag, startPoint x: 115, startPoint y: 131, endPoint x: 217, endPoint y: 163, distance: 106.4
click at [217, 163] on div "Activity 1: El Remix del T-Test With a partner, work together to develop a rese…" at bounding box center [258, 140] width 295 height 74
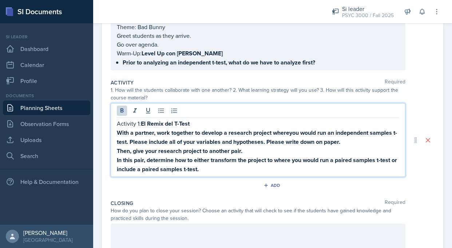
click at [217, 171] on p "In this pair, determine how to either transform the project to where you would …" at bounding box center [258, 164] width 282 height 18
drag, startPoint x: 217, startPoint y: 171, endPoint x: 103, endPoint y: 133, distance: 120.4
click at [103, 133] on div "Date [DATE] [DATE] 28 29 30 1 2 3 4 5 6 7 8 9 10 11 12 13 14 15 16 17 18 19 20 …" at bounding box center [272, 137] width 341 height 369
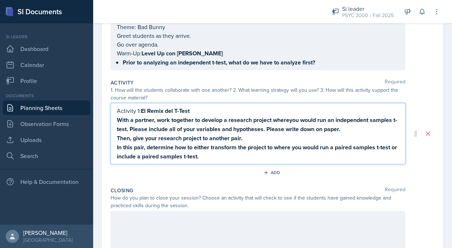
click at [213, 146] on strong "In this pair, determine how to either transform the project to where you would …" at bounding box center [258, 151] width 282 height 17
click at [217, 161] on div "Activity 1: El Remix del T-Test With a partner, work together to develop a rese…" at bounding box center [258, 133] width 295 height 61
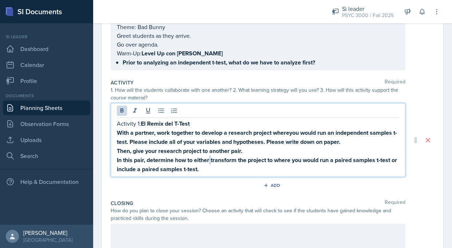
drag, startPoint x: 217, startPoint y: 161, endPoint x: 210, endPoint y: 160, distance: 7.7
click at [210, 160] on strong "In this pair, determine how to either transform the project to where you would …" at bounding box center [258, 164] width 282 height 17
click at [218, 171] on p "In this pair, determine how to either transform the project to where you would …" at bounding box center [258, 164] width 282 height 18
drag, startPoint x: 218, startPoint y: 171, endPoint x: 119, endPoint y: 135, distance: 105.0
click at [119, 135] on div "Activity 1: El Remix del T-Test With a partner, work together to develop a rese…" at bounding box center [258, 146] width 282 height 55
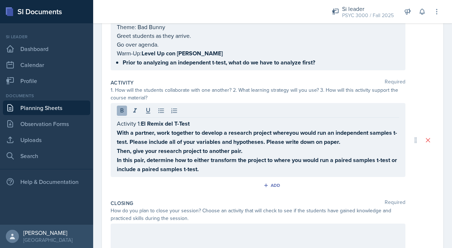
click at [119, 108] on icon at bounding box center [121, 110] width 7 height 7
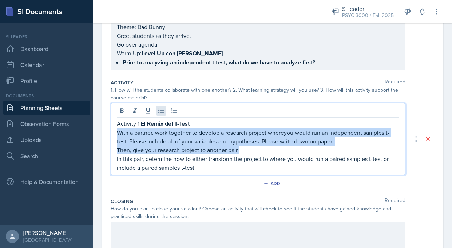
click at [157, 110] on button at bounding box center [161, 111] width 10 height 10
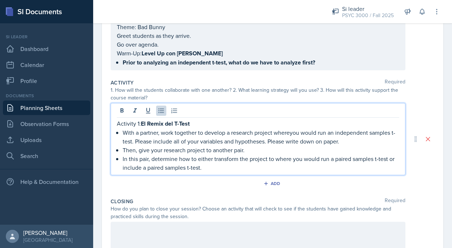
click at [180, 141] on p "With a partner, work together to develop a research project whereyou would run …" at bounding box center [261, 136] width 277 height 17
click at [161, 134] on p "With a partner, work together to develop a research project whereyou would run …" at bounding box center [261, 136] width 277 height 17
click at [326, 133] on p "With a partner, students will work together to develop a research project where…" at bounding box center [261, 136] width 277 height 17
drag, startPoint x: 327, startPoint y: 133, endPoint x: 335, endPoint y: 132, distance: 8.4
click at [335, 132] on p "With a partner, students will work together to develop a research project where…" at bounding box center [261, 136] width 277 height 17
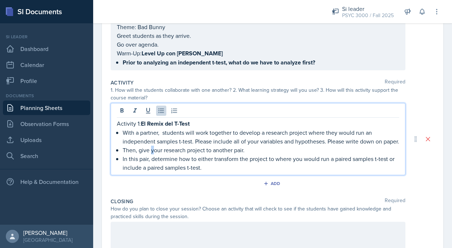
click at [153, 154] on p "Then, give your research project to another pair." at bounding box center [261, 150] width 277 height 9
click at [147, 154] on p "Then, give your research project to another pair." at bounding box center [261, 150] width 277 height 9
click at [137, 154] on p "Then, give your research project to another pair." at bounding box center [261, 150] width 277 height 9
drag, startPoint x: 138, startPoint y: 159, endPoint x: 128, endPoint y: 159, distance: 9.5
click at [128, 154] on p "Then, give your research project to another pair." at bounding box center [261, 150] width 277 height 9
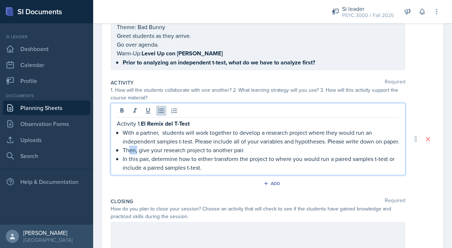
click at [134, 154] on p "Then, give your research project to another pair." at bounding box center [261, 150] width 277 height 9
click at [137, 154] on p "Then, give your research project to another pair." at bounding box center [261, 150] width 277 height 9
drag, startPoint x: 174, startPoint y: 160, endPoint x: 185, endPoint y: 159, distance: 11.0
click at [184, 154] on p "Then, they will give your research project to another pair." at bounding box center [261, 150] width 277 height 9
click at [151, 169] on p "In this pair, determine how to either transform the project to where you would …" at bounding box center [261, 162] width 277 height 17
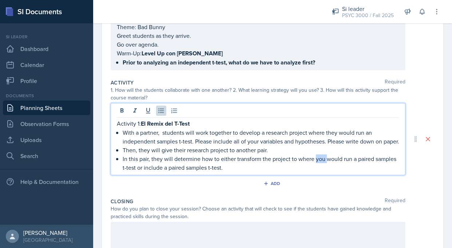
drag, startPoint x: 316, startPoint y: 170, endPoint x: 325, endPoint y: 170, distance: 9.9
click at [325, 170] on p "In this pair, they will determine how to either transform the project to where …" at bounding box center [261, 162] width 277 height 17
click at [321, 172] on p "In this pair, they will determine how to either transform the project to where …" at bounding box center [261, 162] width 277 height 17
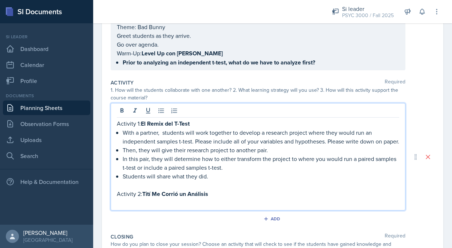
scroll to position [128, 0]
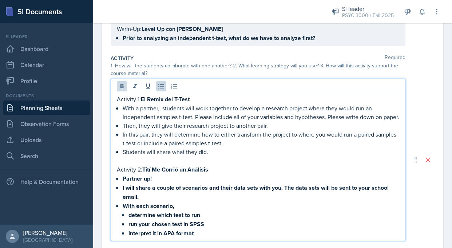
click at [121, 187] on div "Activity 1: El Remix del T-Test With a partner, students will work together to …" at bounding box center [258, 166] width 282 height 143
click at [273, 198] on strong "I will share a couple of scenarios and their data sets with you. The data sets …" at bounding box center [256, 191] width 267 height 17
click at [282, 198] on strong "I will share a couple of scenarios and their data sets with you. The data sets …" at bounding box center [256, 191] width 267 height 17
click at [379, 195] on p "I will share a couple of scenarios and their data sets with them. The data sets…" at bounding box center [261, 192] width 277 height 18
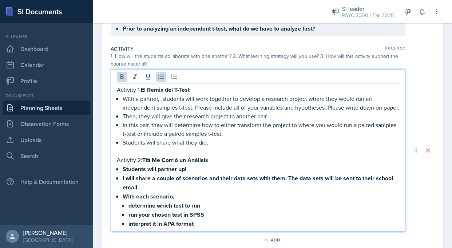
scroll to position [142, 0]
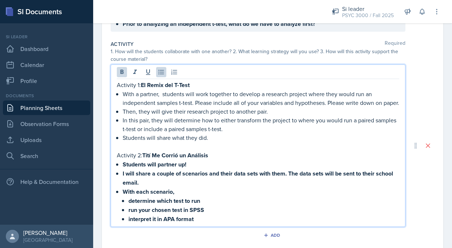
click at [176, 196] on p "With each scenario," at bounding box center [261, 191] width 277 height 9
click at [213, 223] on p "interpret it in APA format" at bounding box center [263, 218] width 271 height 9
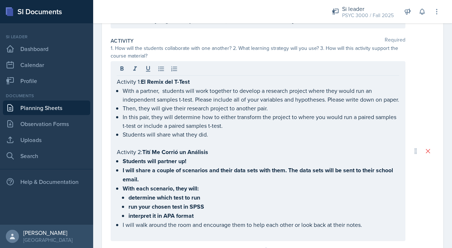
scroll to position [276, 0]
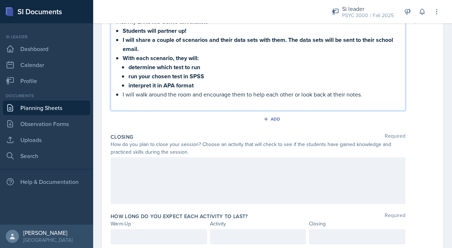
click at [284, 202] on div at bounding box center [258, 180] width 295 height 47
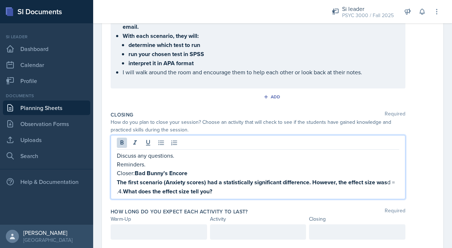
scroll to position [315, 0]
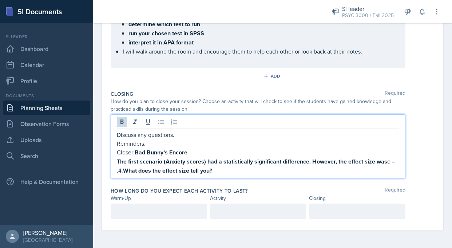
click at [195, 214] on div at bounding box center [159, 210] width 96 height 15
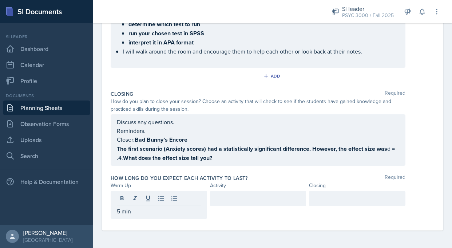
click at [254, 203] on div at bounding box center [258, 198] width 96 height 15
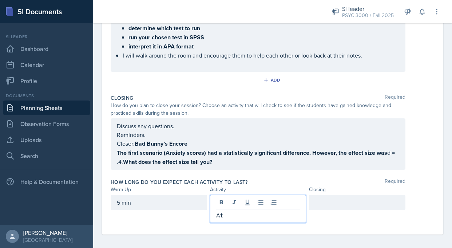
scroll to position [185, 0]
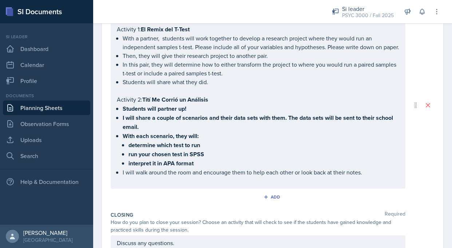
click at [214, 113] on div "Activity 1: El Remix del T-Test With a partner, students will work together to …" at bounding box center [258, 105] width 282 height 160
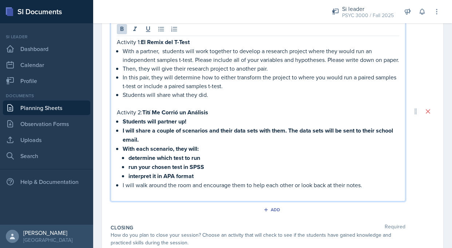
click at [218, 117] on p "Activity 2: Tití Me Corrió un Análisis" at bounding box center [258, 112] width 282 height 9
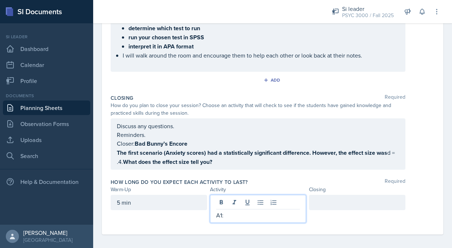
click at [230, 210] on div "A1:" at bounding box center [258, 209] width 96 height 28
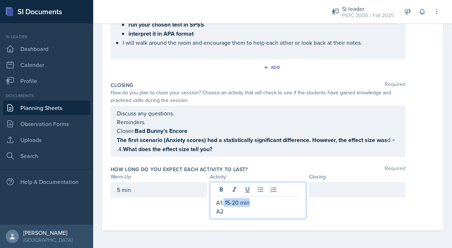
drag, startPoint x: 253, startPoint y: 210, endPoint x: 221, endPoint y: 211, distance: 31.3
click at [221, 207] on p "A1: 15-20 min" at bounding box center [258, 202] width 84 height 9
click at [226, 215] on p "A2" at bounding box center [258, 211] width 84 height 9
click at [314, 197] on div at bounding box center [357, 189] width 96 height 15
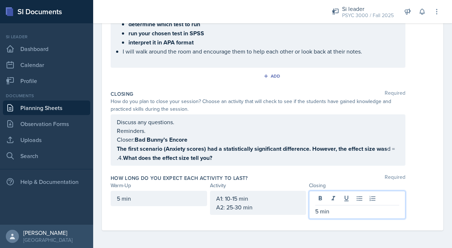
click at [422, 126] on div "Discuss any questions. Reminders. Closer: Bad Bunny’s Encore The first scenario…" at bounding box center [273, 139] width 324 height 51
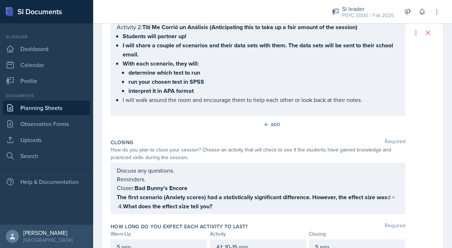
scroll to position [253, 0]
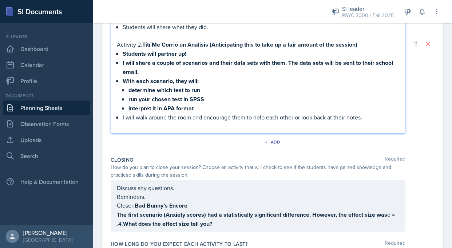
click at [385, 114] on ul "Students will partner up! I will share a couple of scenarios and their data set…" at bounding box center [261, 85] width 277 height 72
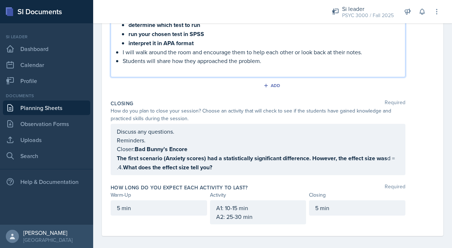
scroll to position [298, 0]
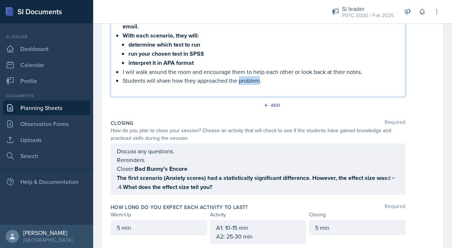
drag, startPoint x: 259, startPoint y: 90, endPoint x: 239, endPoint y: 92, distance: 20.5
click at [239, 85] on p "Students will share how they approached the problem." at bounding box center [261, 80] width 277 height 9
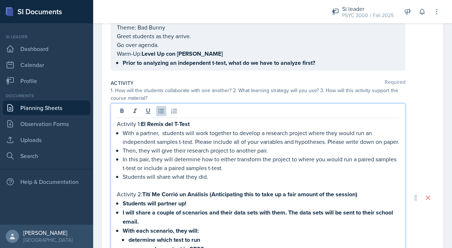
scroll to position [0, 0]
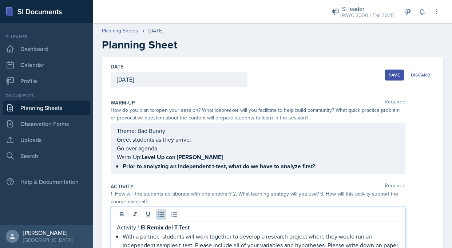
click at [391, 75] on div "Save" at bounding box center [394, 75] width 11 height 6
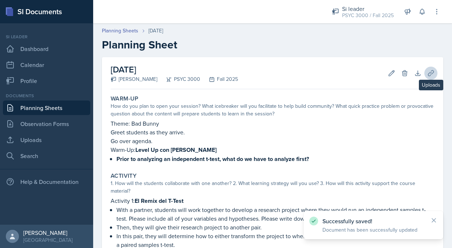
click at [428, 71] on icon at bounding box center [430, 72] width 5 height 5
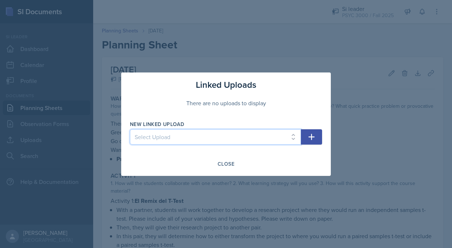
select select "897c48db-354c-46d5-8d4f-bbb68207d6e7"
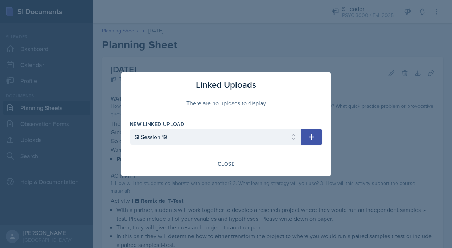
click at [309, 133] on icon "button" at bounding box center [311, 136] width 9 height 9
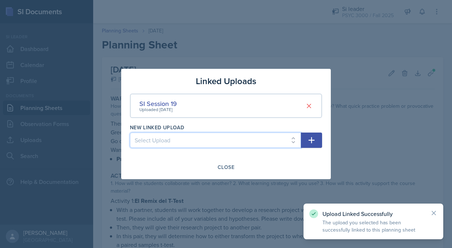
select select "0e53139a-7e05-4ac2-b117-ddbd050d08e3"
click at [304, 139] on button "button" at bounding box center [311, 139] width 21 height 15
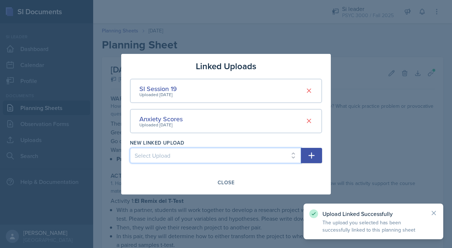
select select "95bc9465-93e0-4dd5-9afe-ea7be3e12707"
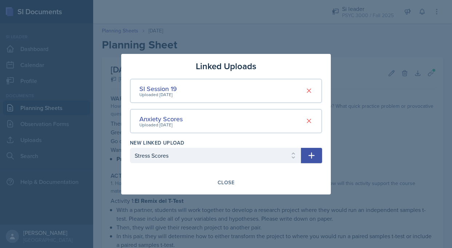
click at [312, 152] on icon "button" at bounding box center [312, 155] width 6 height 6
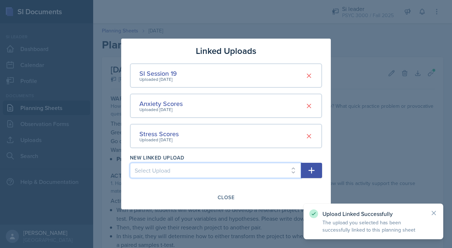
select select "fc1640b2-4270-462a-9979-ade12de16943"
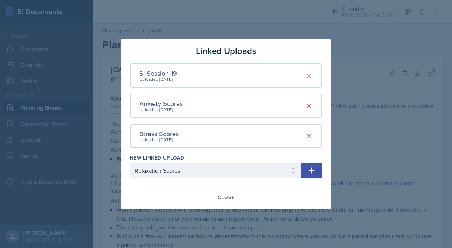
click at [308, 168] on icon "button" at bounding box center [311, 170] width 9 height 9
select select
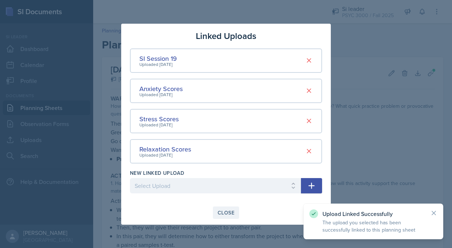
click at [229, 212] on div "Close" at bounding box center [226, 213] width 17 height 6
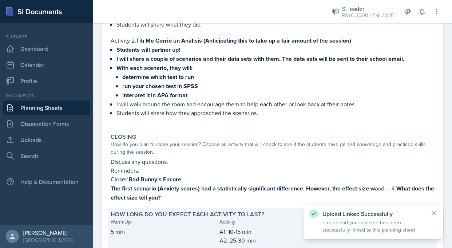
scroll to position [276, 0]
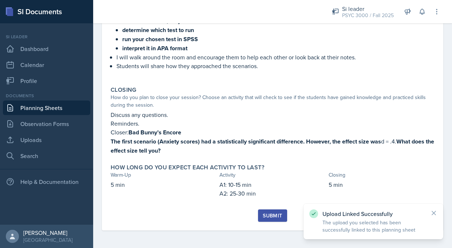
click at [258, 217] on button "Submit" at bounding box center [272, 215] width 29 height 12
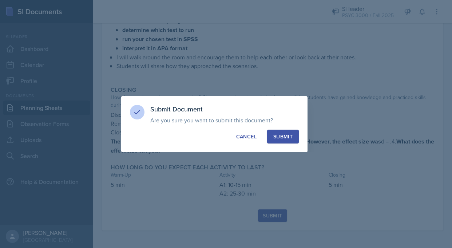
click at [288, 139] on div "Submit" at bounding box center [282, 136] width 19 height 7
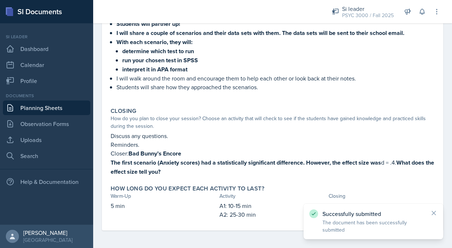
scroll to position [255, 0]
click at [69, 111] on link "Planning Sheets" at bounding box center [46, 107] width 87 height 15
